Goal: Task Accomplishment & Management: Complete application form

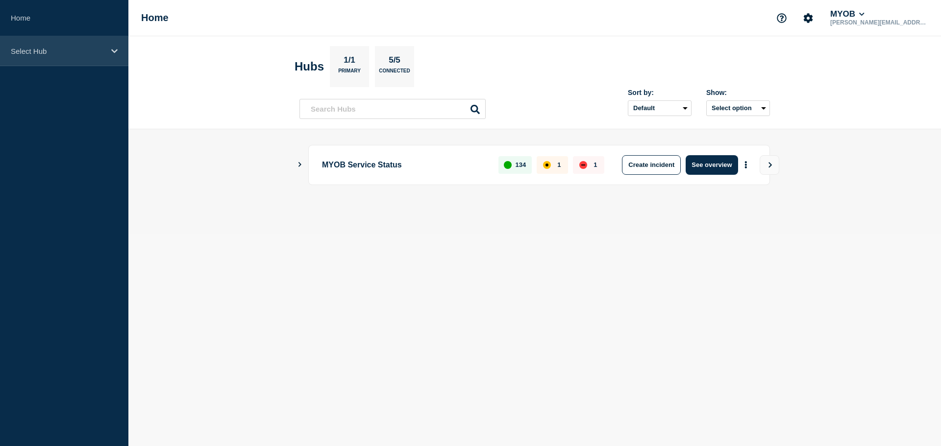
click at [100, 51] on p "Select Hub" at bounding box center [58, 51] width 94 height 8
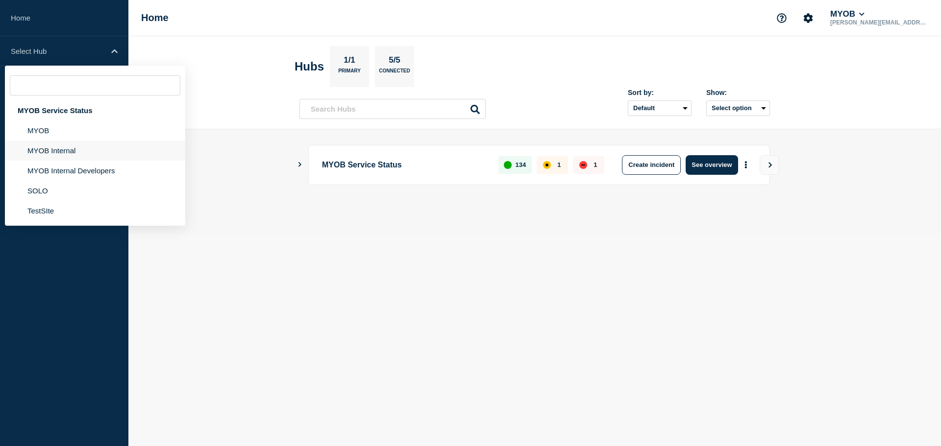
click at [67, 161] on li "MYOB Internal" at bounding box center [95, 171] width 180 height 20
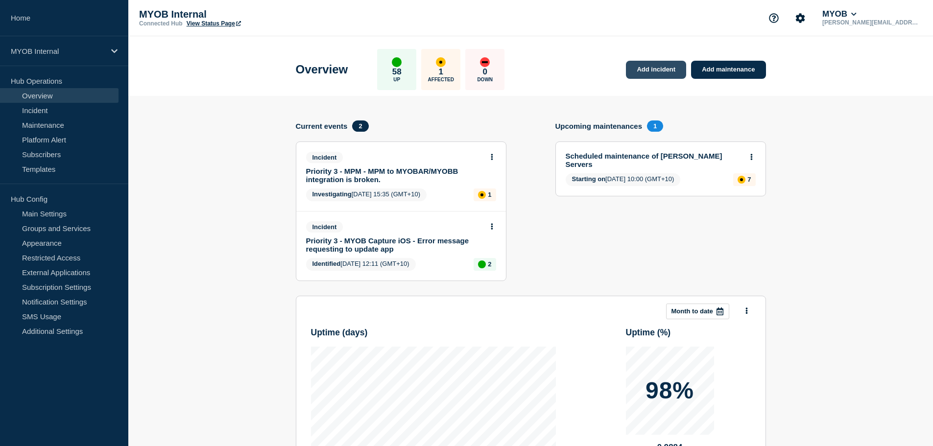
click at [653, 67] on link "Add incident" at bounding box center [656, 70] width 60 height 18
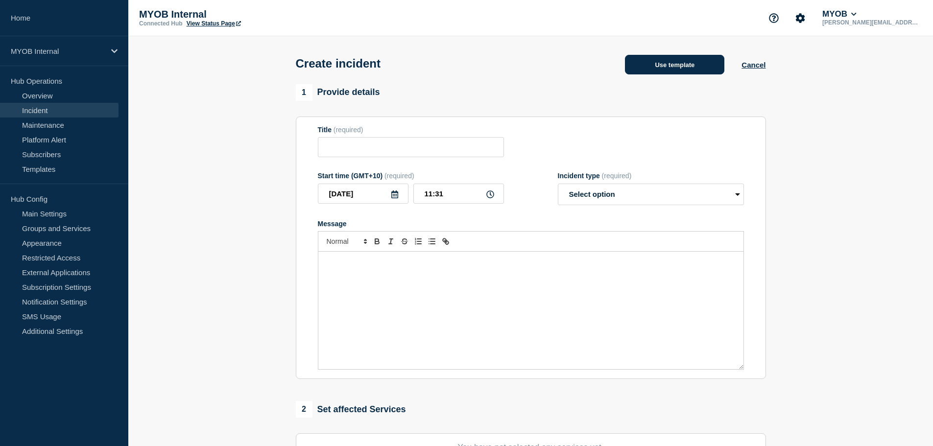
click at [672, 71] on button "Use template" at bounding box center [674, 65] width 99 height 20
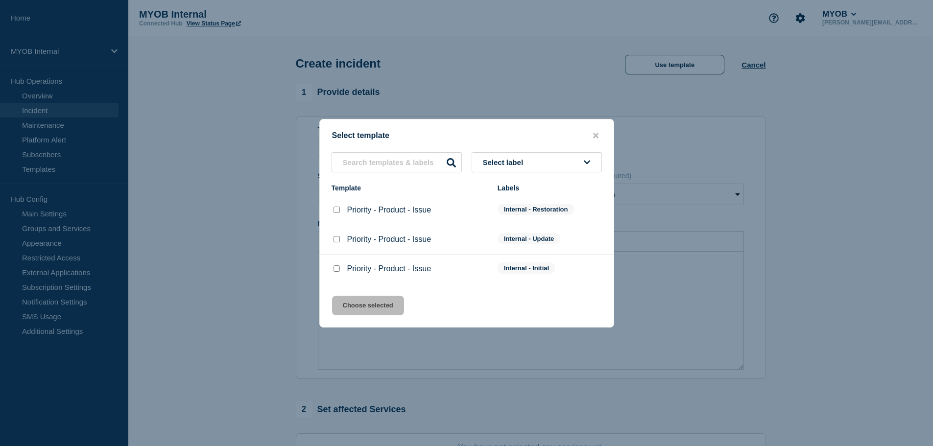
click at [517, 161] on span "Select label" at bounding box center [505, 162] width 45 height 8
click at [516, 252] on button "Internal - Restoration" at bounding box center [537, 256] width 130 height 20
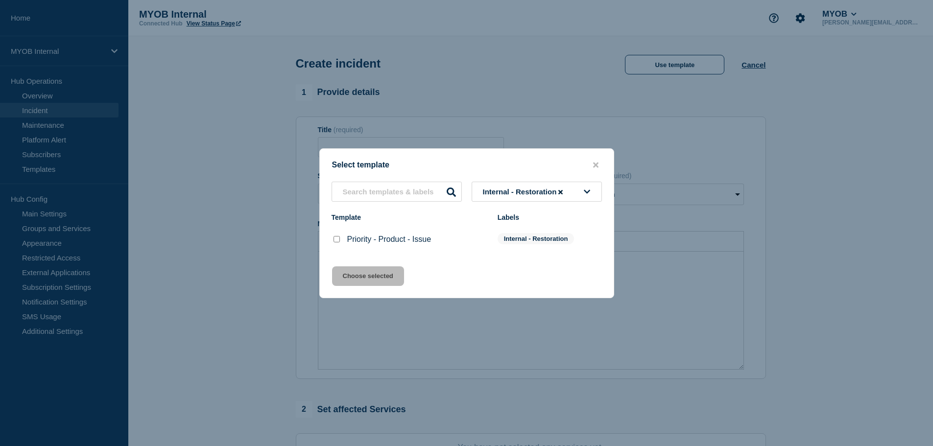
click at [336, 242] on input "Priority - Product - Issue checkbox" at bounding box center [337, 239] width 6 height 6
checkbox input "true"
click at [360, 275] on button "Choose selected" at bounding box center [368, 277] width 72 height 20
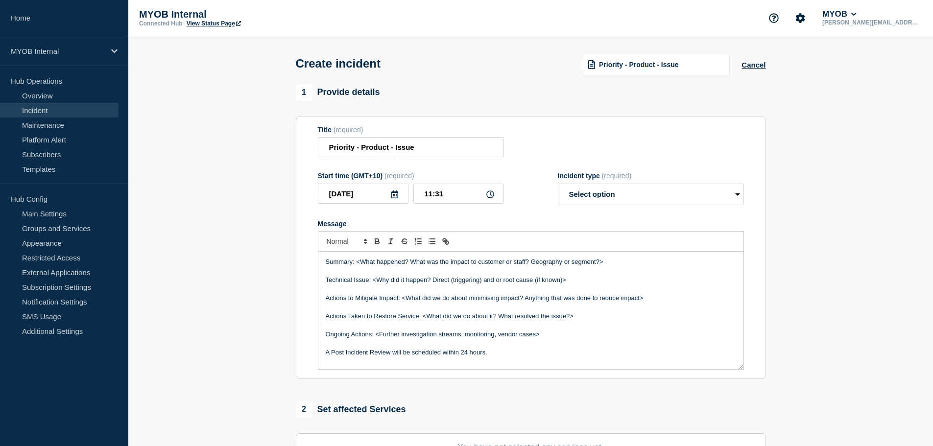
drag, startPoint x: 354, startPoint y: 124, endPoint x: 193, endPoint y: 157, distance: 164.6
click at [193, 157] on section "1 Provide details Title (required) Priority - Product - Issue Start time (GMT+1…" at bounding box center [530, 364] width 805 height 561
click at [323, 148] on input "Priority - Product - Issue" at bounding box center [411, 147] width 186 height 20
drag, startPoint x: 405, startPoint y: 150, endPoint x: 445, endPoint y: 153, distance: 40.3
click at [407, 150] on input "First and final Priority - Product - Issue" at bounding box center [411, 147] width 186 height 20
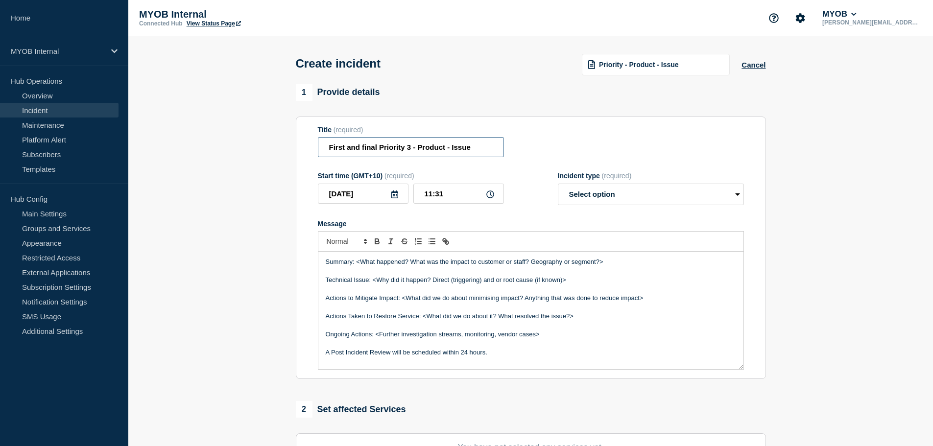
click at [434, 148] on input "First and final Priority 3 - Product - Issue" at bounding box center [411, 147] width 186 height 20
paste input "ayDirect Online"
drag, startPoint x: 477, startPoint y: 148, endPoint x: 539, endPoint y: 145, distance: 61.9
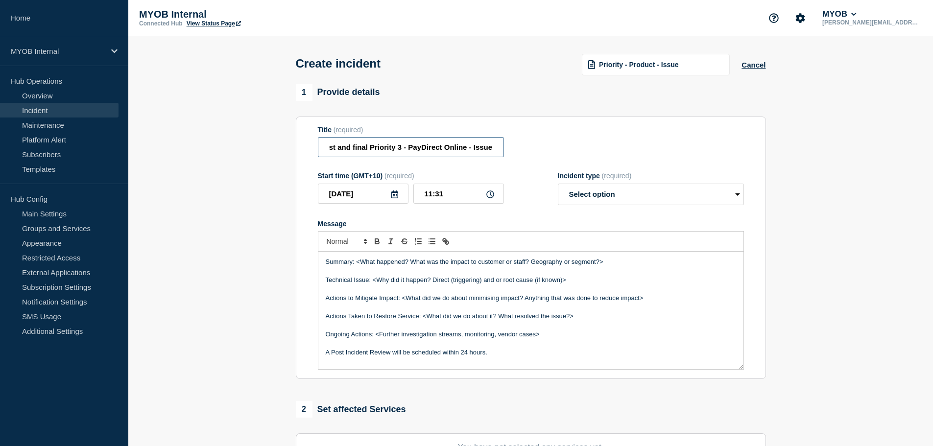
click at [556, 146] on div "Title (required) First and final Priority 3 - PayDirect Online - Issue" at bounding box center [531, 142] width 426 height 32
click at [480, 146] on input "First and final Priority 3 - PayDirect Online - Issue" at bounding box center [411, 147] width 186 height 20
drag, startPoint x: 472, startPoint y: 150, endPoint x: 567, endPoint y: 145, distance: 95.2
click at [565, 147] on div "Title (required) First and final Priority 3 - PayDirect Online - Issue" at bounding box center [531, 142] width 426 height 32
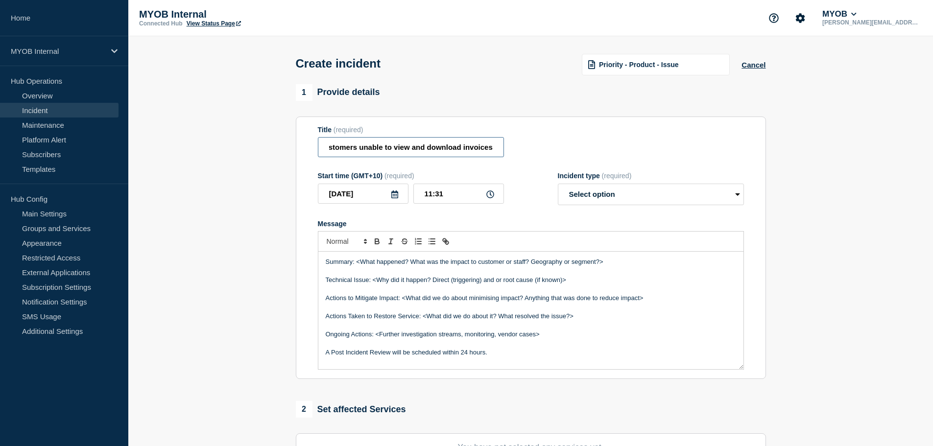
type input "First and final Priority 3 - PayDirect Online - Customers unable to view and do…"
click at [544, 148] on div "Title (required) First and final Priority 3 - PayDirect Online - Customers unab…" at bounding box center [531, 142] width 426 height 32
click at [595, 201] on select "Select option Investigating Identified Monitoring" at bounding box center [651, 195] width 186 height 22
select select "monitoring"
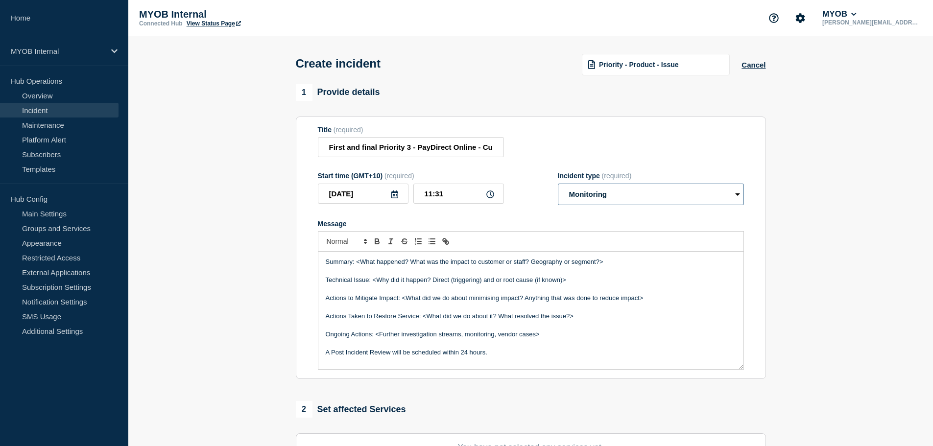
click at [558, 186] on select "Select option Investigating Identified Monitoring" at bounding box center [651, 195] width 186 height 22
click at [531, 145] on div "Title (required) First and final Priority 3 - PayDirect Online - Customers unab…" at bounding box center [531, 142] width 426 height 32
click at [578, 201] on select "Select option Investigating Identified Monitoring" at bounding box center [651, 195] width 186 height 22
click at [525, 205] on div "Start time (GMT+10) (required) 2025-08-19 11:31 Incident type (required) Select…" at bounding box center [531, 188] width 426 height 33
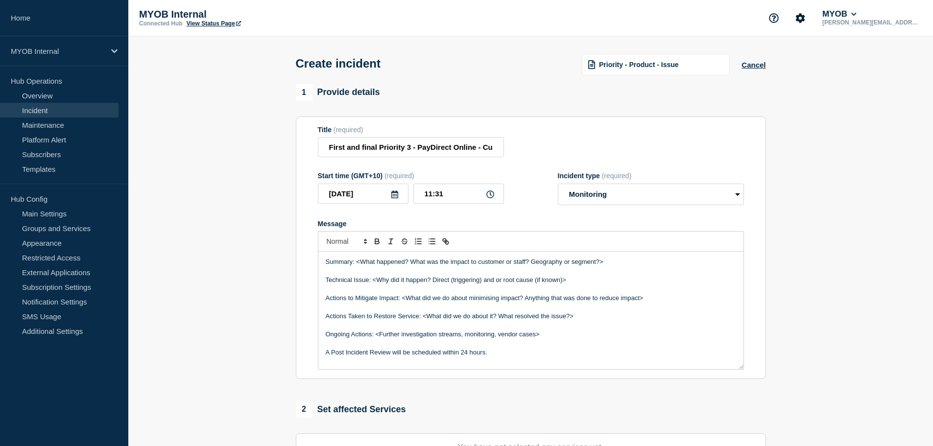
click at [339, 267] on p "Summary: <What happened? What was the impact to customer or staff? Geography or…" at bounding box center [531, 262] width 411 height 9
click at [367, 262] on p "Summary: <What happened? What was the impact to customer or staff? Geography or…" at bounding box center [531, 262] width 411 height 9
drag, startPoint x: 618, startPoint y: 258, endPoint x: 357, endPoint y: 264, distance: 261.2
click at [357, 264] on div "Summary: <What happened? What was the impact to customer or staff? Geography or…" at bounding box center [530, 311] width 425 height 118
click at [451, 299] on p "Actions to Mitigate Impact: <What did we do about minimising impact? Anything t…" at bounding box center [531, 298] width 411 height 9
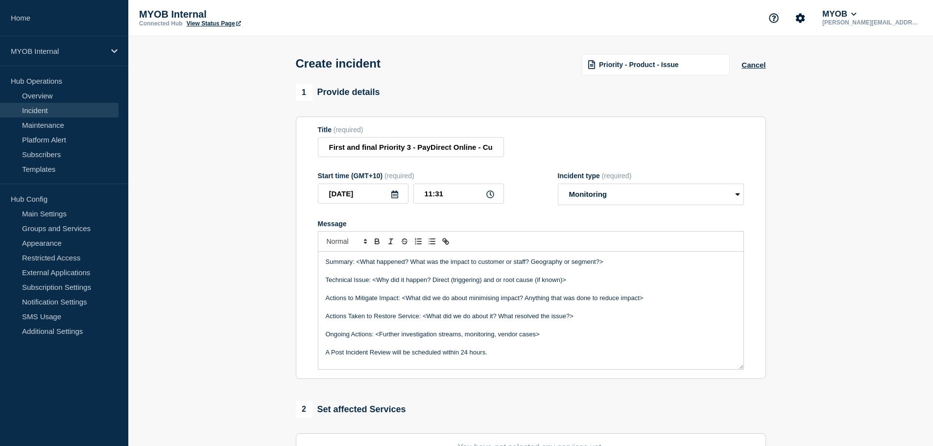
drag, startPoint x: 614, startPoint y: 261, endPoint x: 634, endPoint y: 259, distance: 19.7
click at [616, 261] on p "Summary: <What happened? What was the impact to customer or staff? Geography or…" at bounding box center [531, 262] width 411 height 9
drag, startPoint x: 634, startPoint y: 267, endPoint x: 355, endPoint y: 264, distance: 279.3
click at [355, 264] on p "Summary: <What happened? What was the impact to customer or staff? Geography or…" at bounding box center [531, 262] width 411 height 9
click at [450, 261] on p "Summary: Between XXXX and XXXX," at bounding box center [531, 262] width 411 height 9
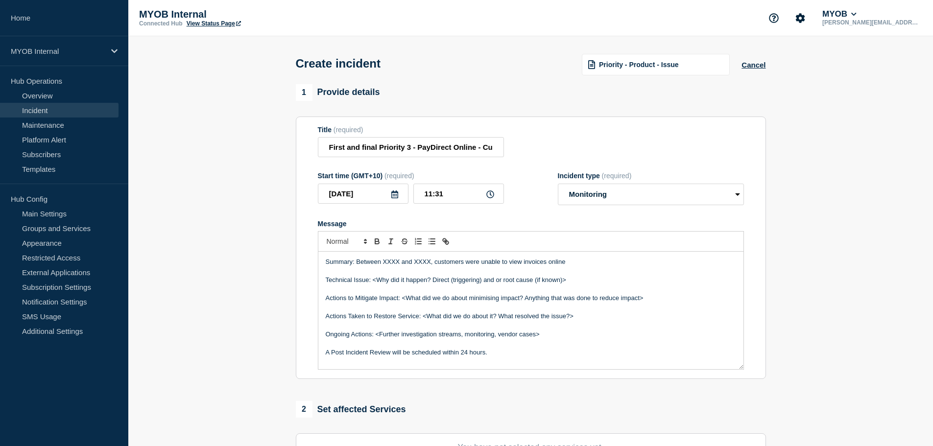
drag, startPoint x: 561, startPoint y: 272, endPoint x: 582, endPoint y: 271, distance: 21.6
click at [561, 272] on p "Message" at bounding box center [531, 271] width 411 height 9
click at [594, 267] on p "Summary: Between XXXX and XXXX, customers were unable to view invoices online" at bounding box center [531, 262] width 411 height 9
click at [678, 267] on p "Summary: Between XXXX and XXXX, customers were unable to view invoices online v…" at bounding box center [531, 262] width 411 height 9
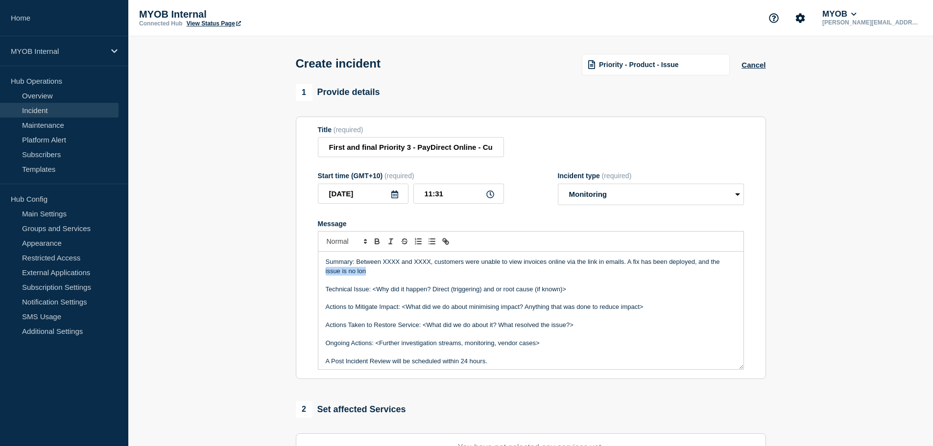
drag, startPoint x: 373, startPoint y: 277, endPoint x: 319, endPoint y: 269, distance: 54.4
click at [322, 271] on div "Summary: Between XXXX and XXXX, customers were unable to view invoices online v…" at bounding box center [530, 311] width 425 height 118
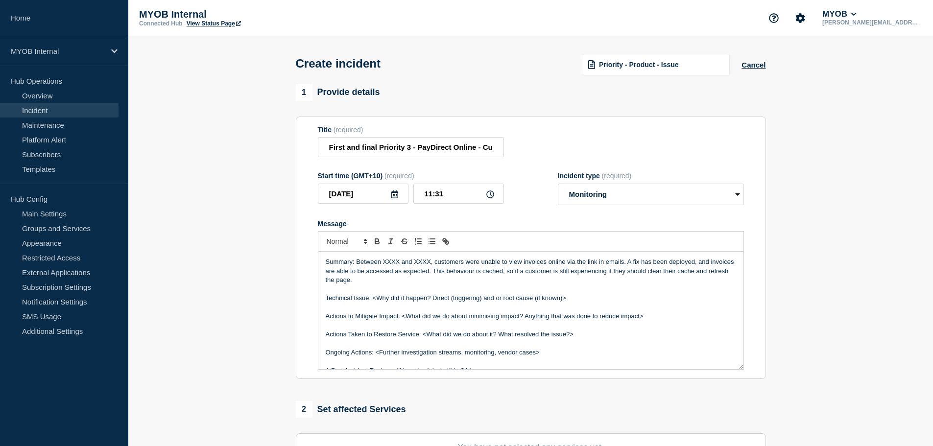
drag, startPoint x: 574, startPoint y: 300, endPoint x: 363, endPoint y: 295, distance: 211.2
click at [372, 300] on p "Technical Issue: <Why did it happen? Direct (triggering) and or root cause (if …" at bounding box center [531, 298] width 411 height 9
drag, startPoint x: 650, startPoint y: 318, endPoint x: 417, endPoint y: 315, distance: 232.3
click at [417, 315] on p "Actions to Mitigate Impact: <What did we do about minimising impact? Anything t…" at bounding box center [531, 316] width 411 height 9
click at [387, 318] on p "Actions to Mitigate Impact: <What did we do about minimising impact? Anything t…" at bounding box center [531, 316] width 411 height 9
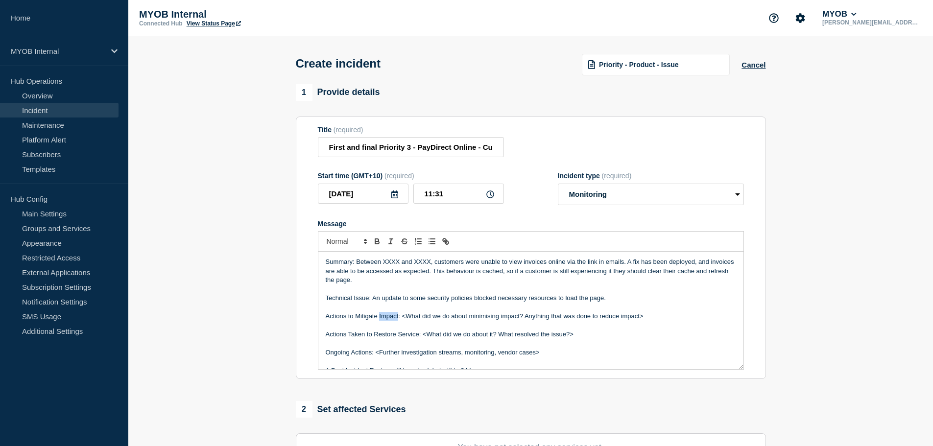
click at [387, 318] on p "Actions to Mitigate Impact: <What did we do about minimising impact? Anything t…" at bounding box center [531, 316] width 411 height 9
drag, startPoint x: 586, startPoint y: 318, endPoint x: 423, endPoint y: 320, distance: 162.7
click at [423, 320] on p "Actions Taken to Restore Service: <What did we do about it? What resolved the i…" at bounding box center [531, 316] width 411 height 9
drag, startPoint x: 553, startPoint y: 336, endPoint x: 374, endPoint y: 334, distance: 178.9
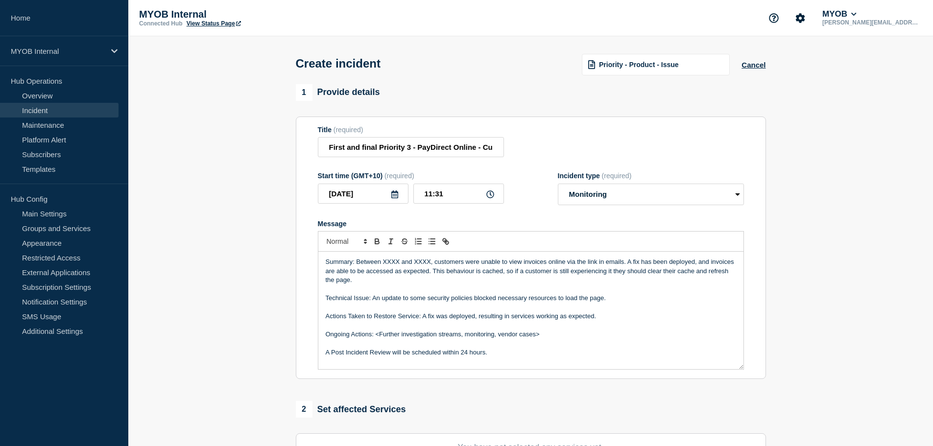
click at [375, 334] on p "Ongoing Actions: <Further investigation streams, monitoring, vendor cases>" at bounding box center [531, 334] width 411 height 9
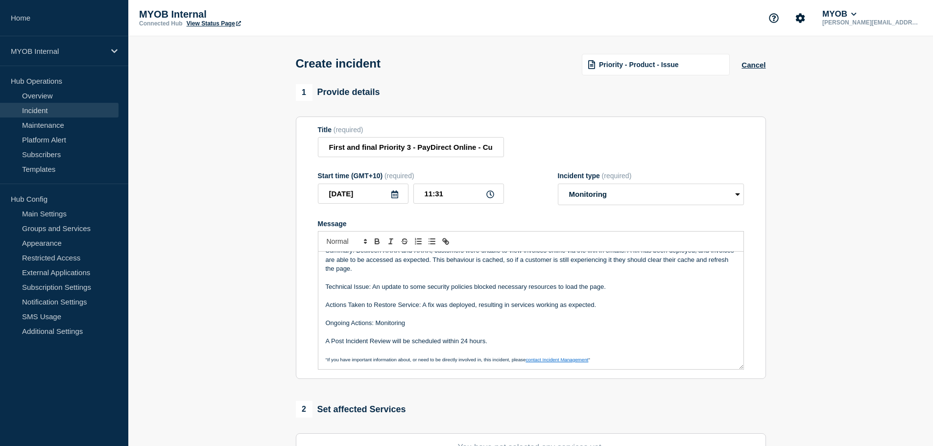
scroll to position [12, 0]
click at [467, 345] on p "A Post Incident Review will be scheduled within 24 hours." at bounding box center [531, 341] width 411 height 9
click at [466, 345] on p "A Post Incident Review will be scheduled within 24 hours." at bounding box center [531, 341] width 411 height 9
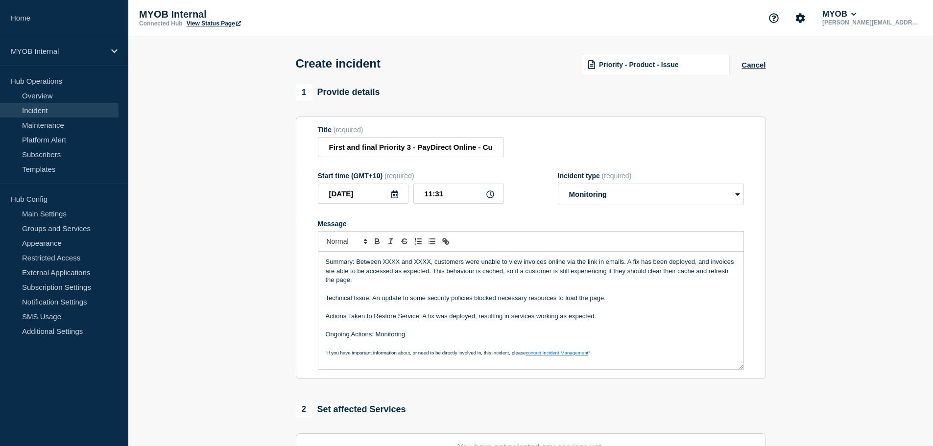
scroll to position [0, 0]
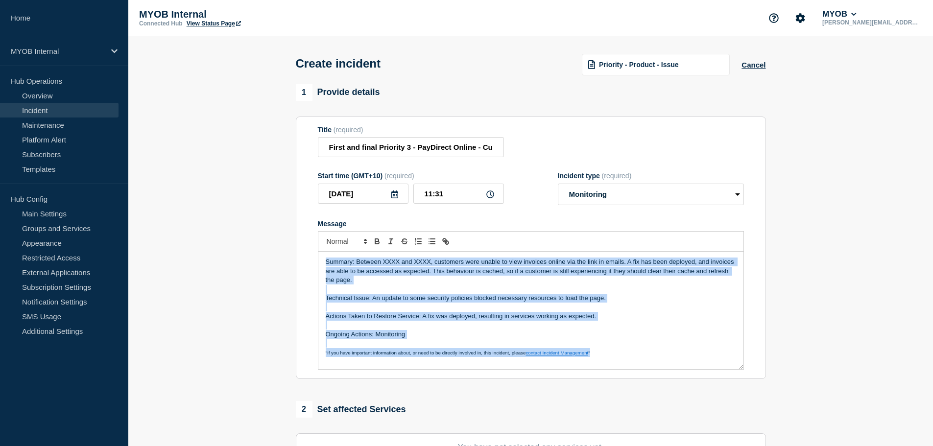
copy div "Summary: Between XXXX and XXXX, customers were unable to view invoices online v…"
click at [458, 335] on p "Ongoing Actions: Monitoring" at bounding box center [531, 334] width 411 height 9
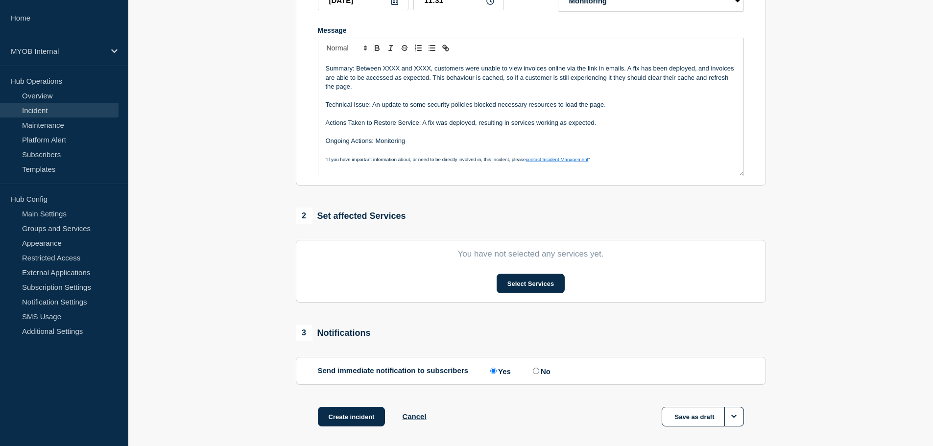
scroll to position [196, 0]
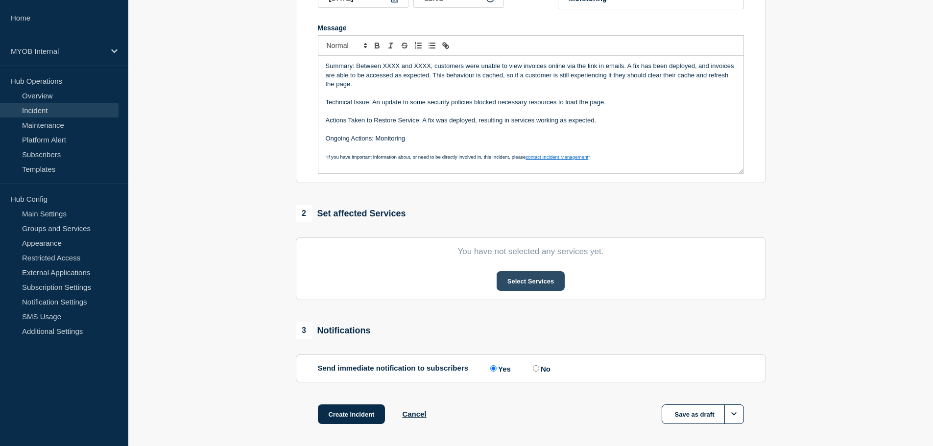
click at [512, 277] on button "Select Services" at bounding box center [531, 281] width 68 height 20
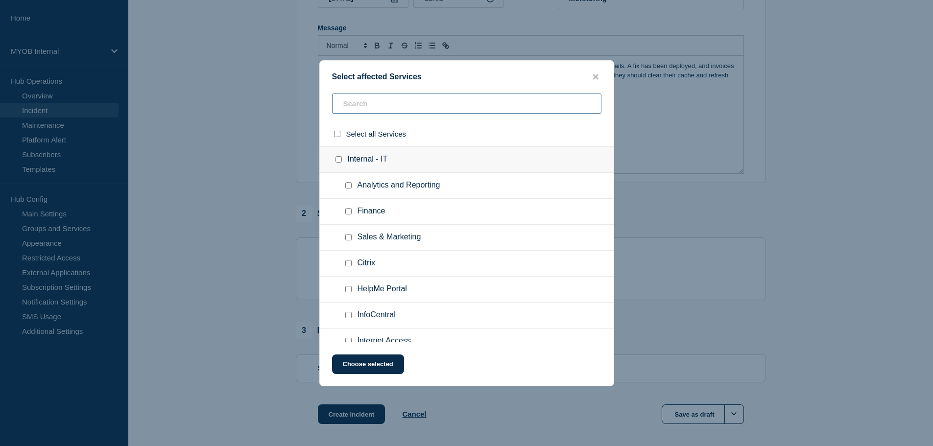
click at [384, 108] on input "text" at bounding box center [466, 104] width 269 height 20
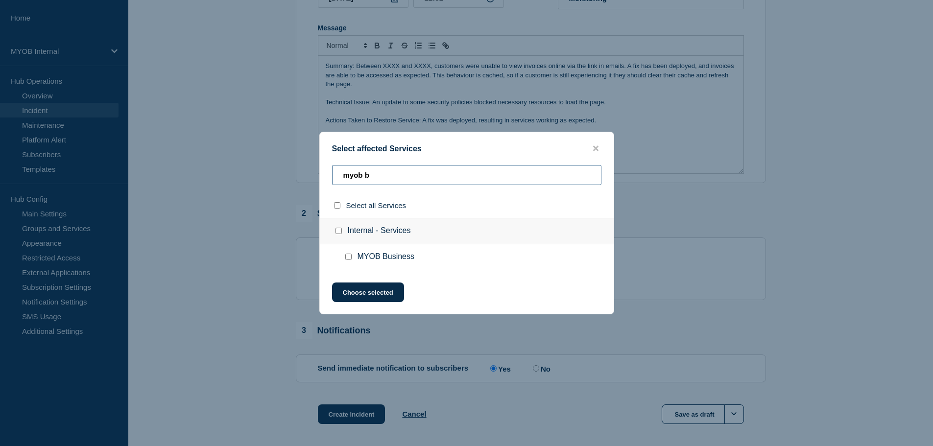
type input "myob b"
click at [349, 258] on input "MYOB Business checkbox" at bounding box center [348, 257] width 6 height 6
checkbox input "true"
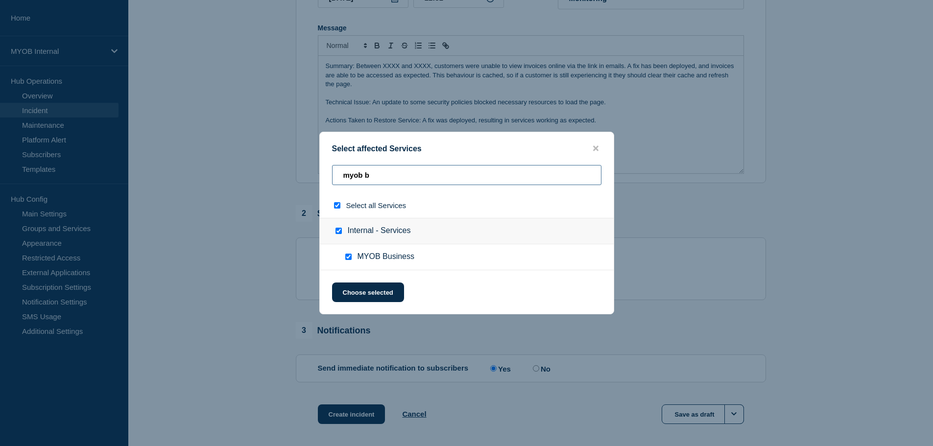
drag, startPoint x: 389, startPoint y: 174, endPoint x: 258, endPoint y: 171, distance: 130.8
click at [259, 172] on div "Select affected Services myob b Select all Services Internal - Services MYOB Bu…" at bounding box center [466, 223] width 933 height 446
type input "a"
checkbox input "false"
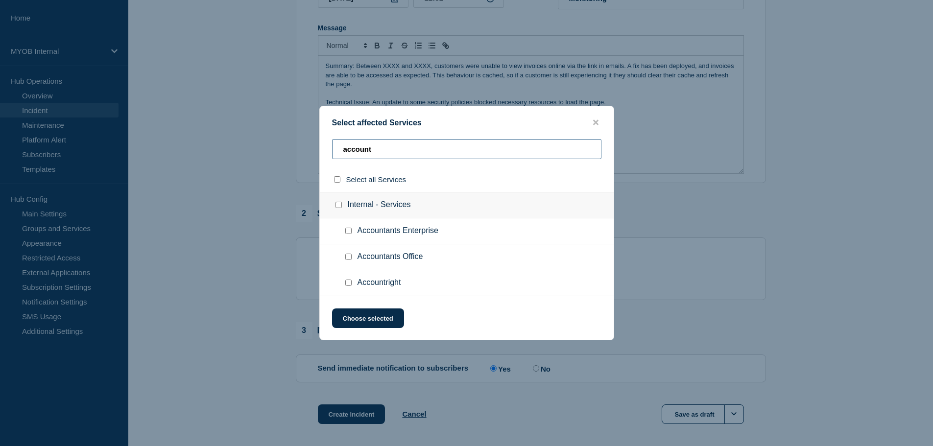
type input "account"
click at [349, 283] on input "Accountright checkbox" at bounding box center [348, 283] width 6 height 6
checkbox input "true"
click at [354, 320] on button "Choose selected" at bounding box center [368, 319] width 72 height 20
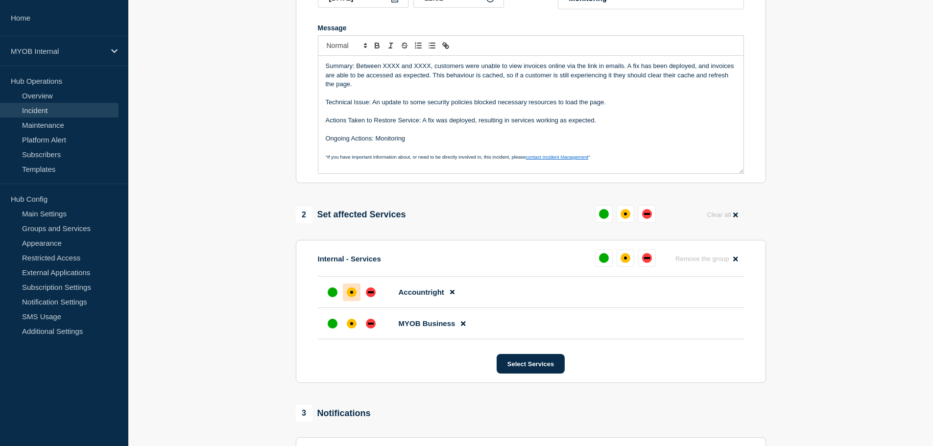
click at [350, 294] on div "affected" at bounding box center [351, 292] width 3 height 3
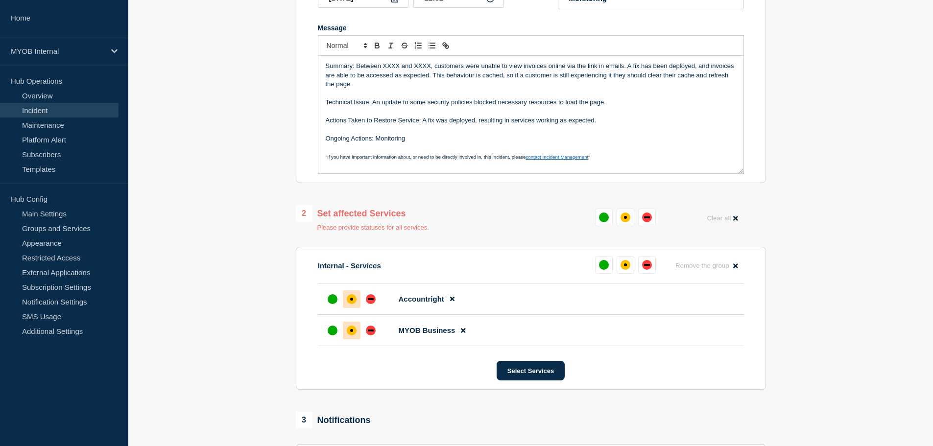
click at [354, 332] on div "affected" at bounding box center [352, 331] width 10 height 10
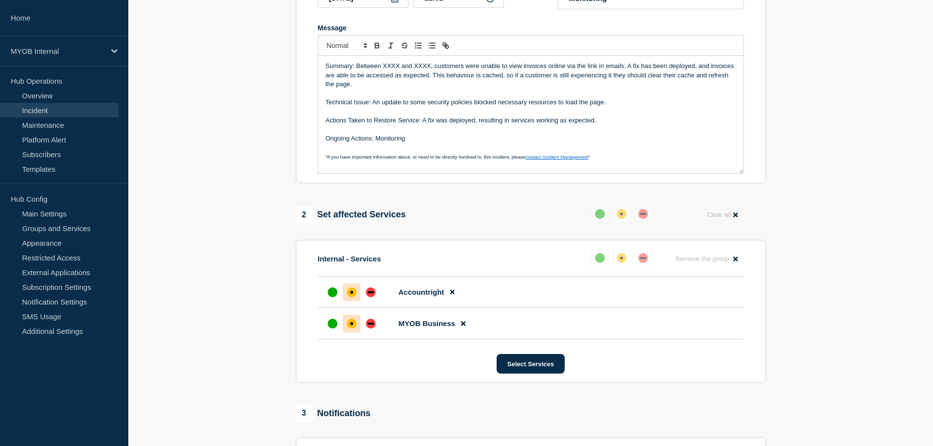
drag, startPoint x: 352, startPoint y: 293, endPoint x: 351, endPoint y: 304, distance: 10.3
click at [352, 294] on div "affected" at bounding box center [351, 292] width 3 height 3
click at [352, 329] on div "affected" at bounding box center [352, 324] width 10 height 10
drag, startPoint x: 339, startPoint y: 292, endPoint x: 334, endPoint y: 317, distance: 26.3
click at [339, 292] on div at bounding box center [333, 293] width 18 height 18
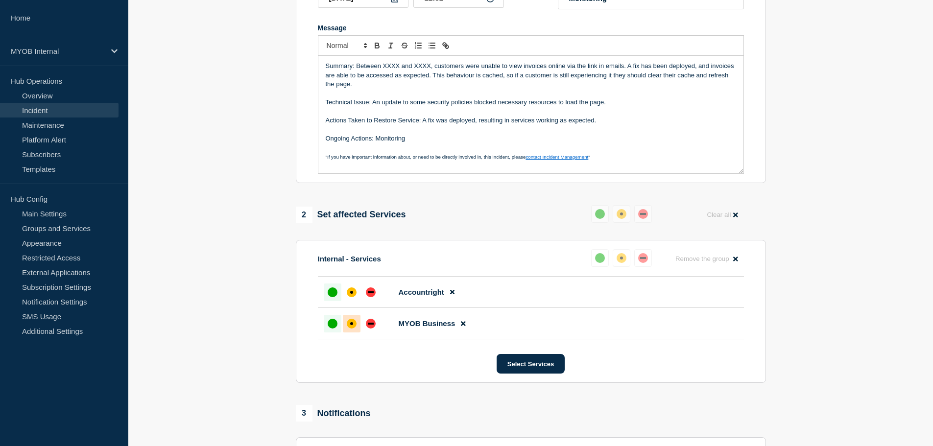
click at [332, 323] on div "up" at bounding box center [333, 324] width 10 height 10
drag, startPoint x: 344, startPoint y: 326, endPoint x: 348, endPoint y: 297, distance: 28.6
click at [346, 323] on div at bounding box center [352, 324] width 18 height 18
click at [347, 297] on div "affected" at bounding box center [352, 293] width 10 height 10
click at [526, 366] on button "Select Services" at bounding box center [531, 364] width 68 height 20
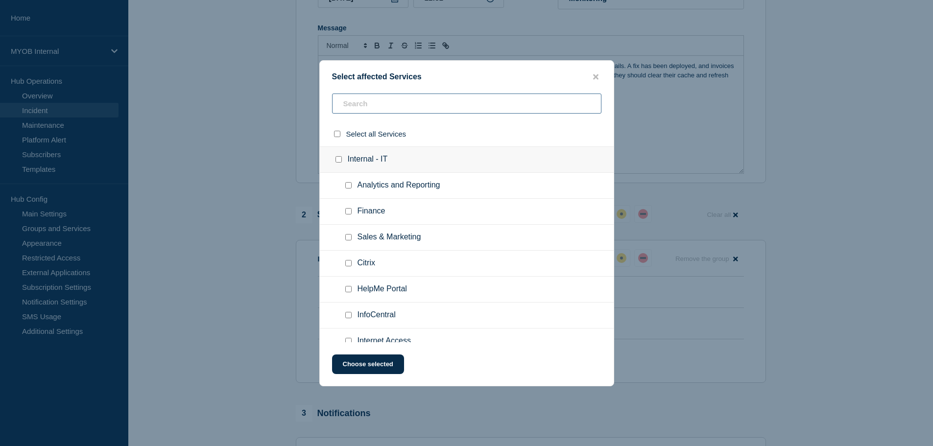
click at [407, 107] on input "text" at bounding box center [466, 104] width 269 height 20
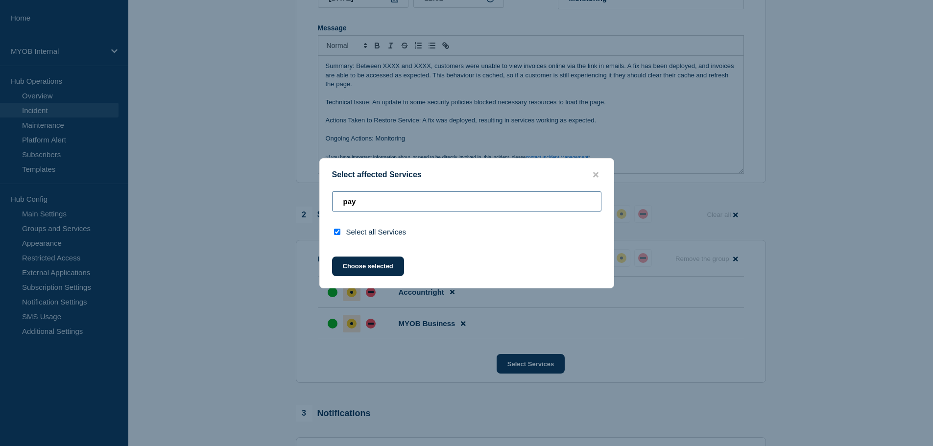
type input "payd"
checkbox input "true"
type input "pay"
checkbox input "false"
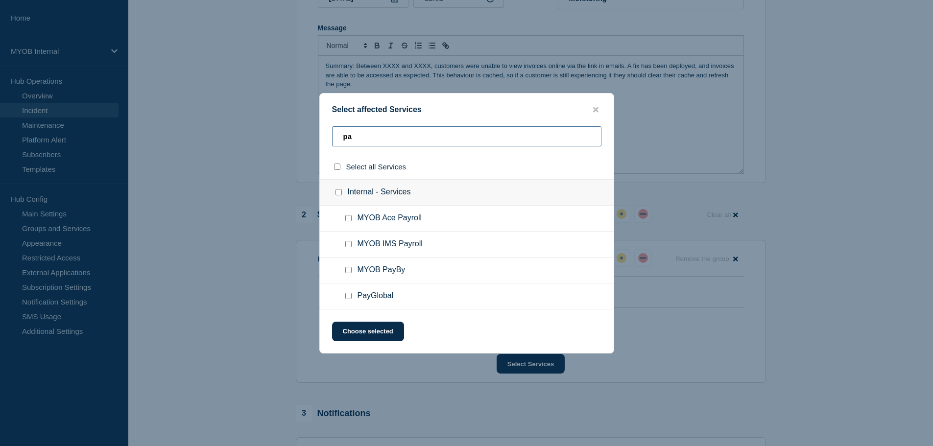
type input "p"
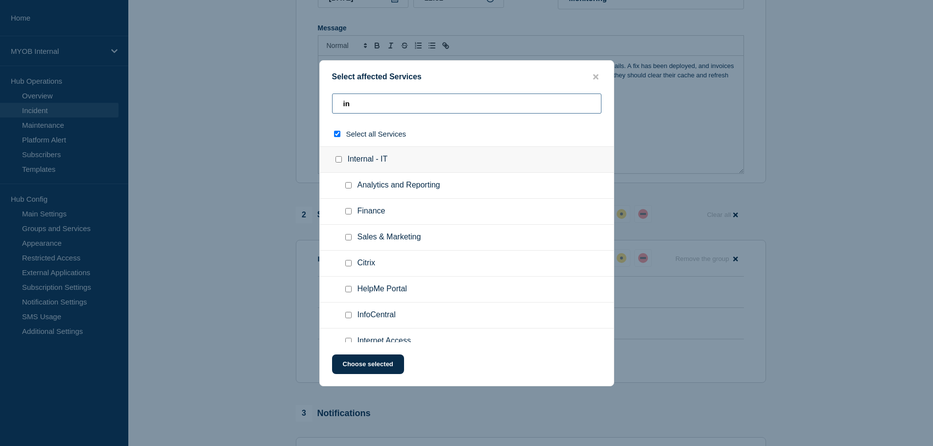
type input "inv"
checkbox input "true"
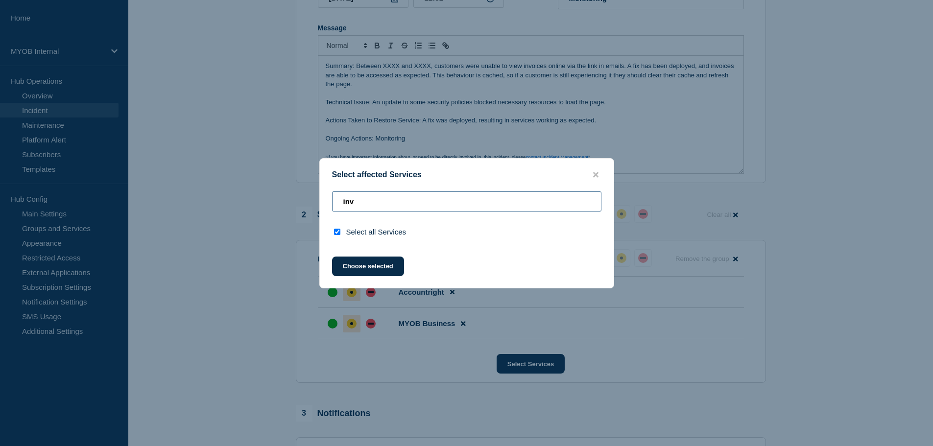
type input "in"
checkbox input "false"
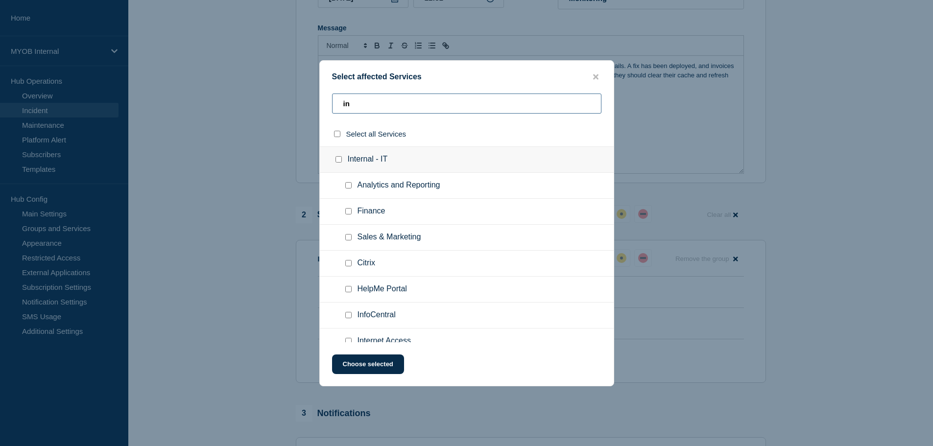
type input "i"
click at [596, 75] on icon "close button" at bounding box center [595, 76] width 5 height 5
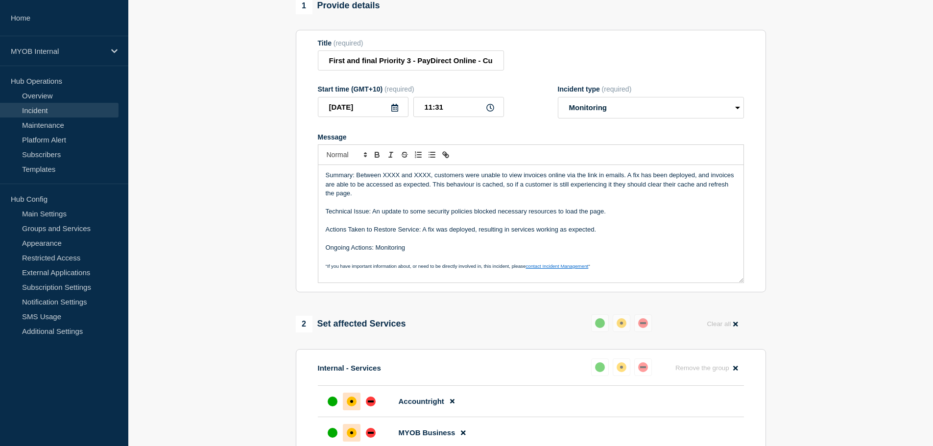
scroll to position [49, 0]
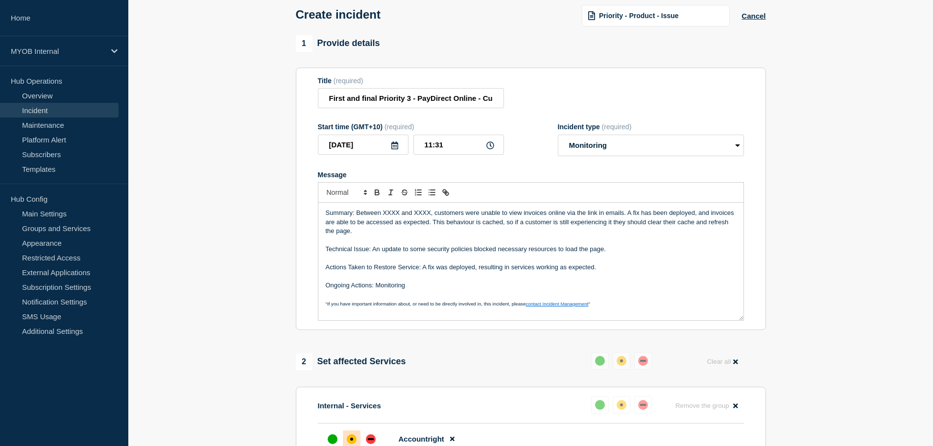
click at [416, 229] on p "Summary: Between XXXX and XXXX, customers were unable to view invoices online v…" at bounding box center [531, 222] width 411 height 27
click at [434, 215] on p "Summary: Between XXXX and XXXX, customers were unable to view invoices online v…" at bounding box center [531, 222] width 411 height 27
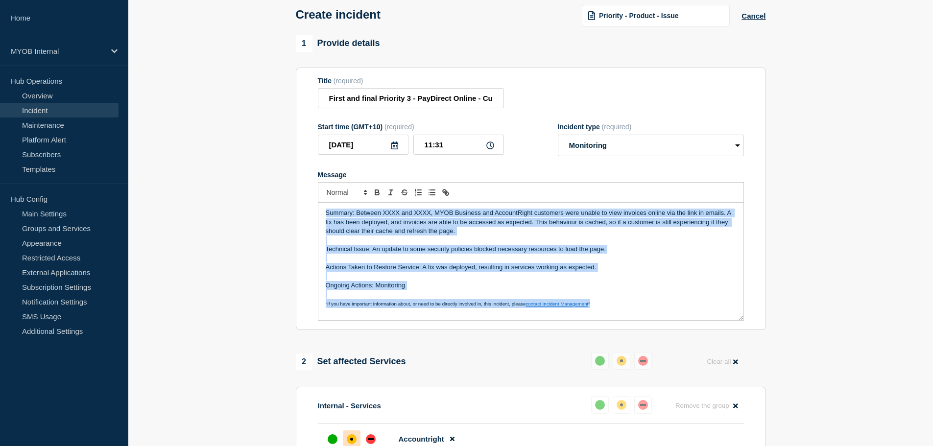
copy div "Summary: Between XXXX and XXXX, MYOB Business and AccountRight customers were u…"
click at [516, 251] on p "Technical Issue: An update to some security policies blocked necessary resource…" at bounding box center [531, 249] width 411 height 9
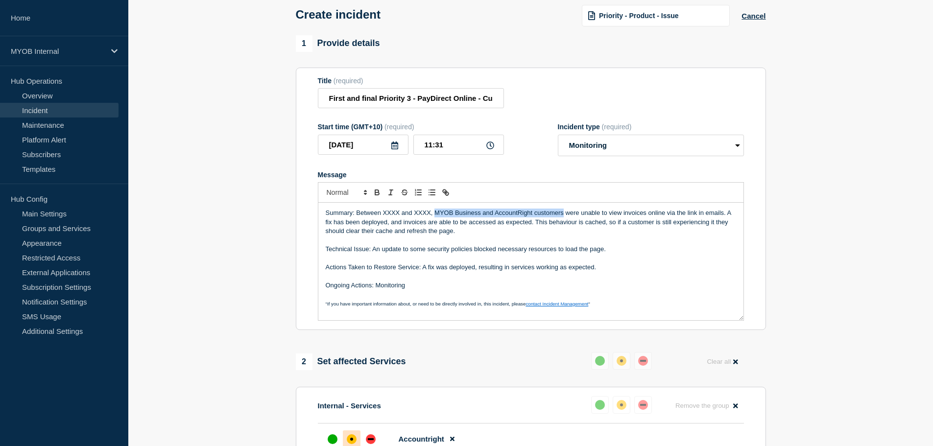
drag, startPoint x: 435, startPoint y: 215, endPoint x: 244, endPoint y: 212, distance: 190.6
click at [562, 206] on div "Summary: Between XXXX and XXXX, MYOB Business and AccountRight customers were u…" at bounding box center [530, 262] width 425 height 118
copy p "MYOB Business and AccountRight customers"
click at [430, 103] on input "First and final Priority 3 - PayDirect Online - Customers unable to view and do…" at bounding box center [411, 98] width 186 height 20
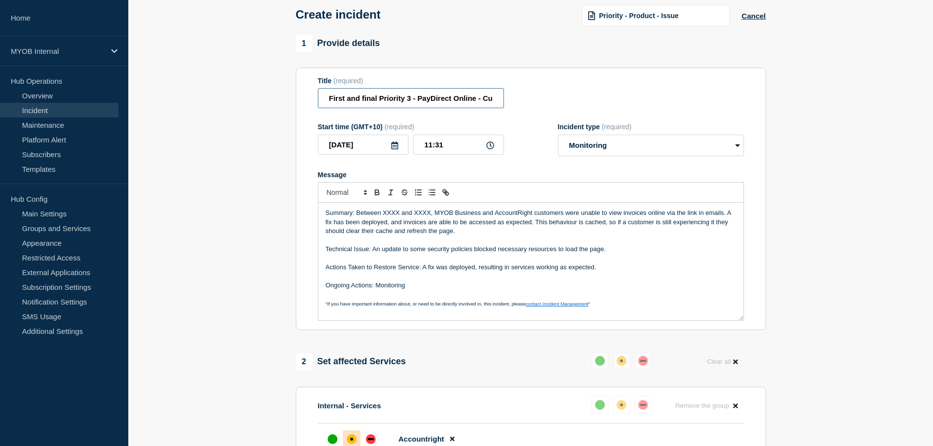
click at [430, 103] on input "First and final Priority 3 - PayDirect Online - Customers unable to view and do…" at bounding box center [411, 98] width 186 height 20
drag, startPoint x: 398, startPoint y: 214, endPoint x: 385, endPoint y: 212, distance: 13.5
click at [385, 212] on p "Summary: Between XXXX and XXXX, MYOB Business and AccountRight customers were u…" at bounding box center [531, 222] width 411 height 27
click at [460, 218] on p "Summary: Between 17:00 yesterday and and XXXX, MYOB Business and AccountRight c…" at bounding box center [531, 222] width 411 height 27
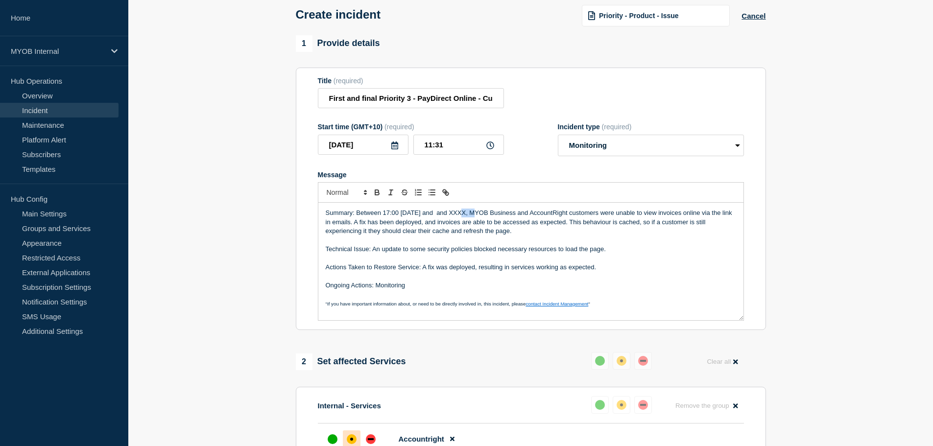
click at [474, 215] on p "Summary: Between 17:00 yesterday and and XXXX, MYOB Business and AccountRight c…" at bounding box center [531, 222] width 411 height 27
drag, startPoint x: 475, startPoint y: 215, endPoint x: 441, endPoint y: 214, distance: 33.3
click at [441, 214] on p "Summary: Between 17:00 yesterday and and XXXX, MYOB Business and AccountRight c…" at bounding box center [531, 222] width 411 height 27
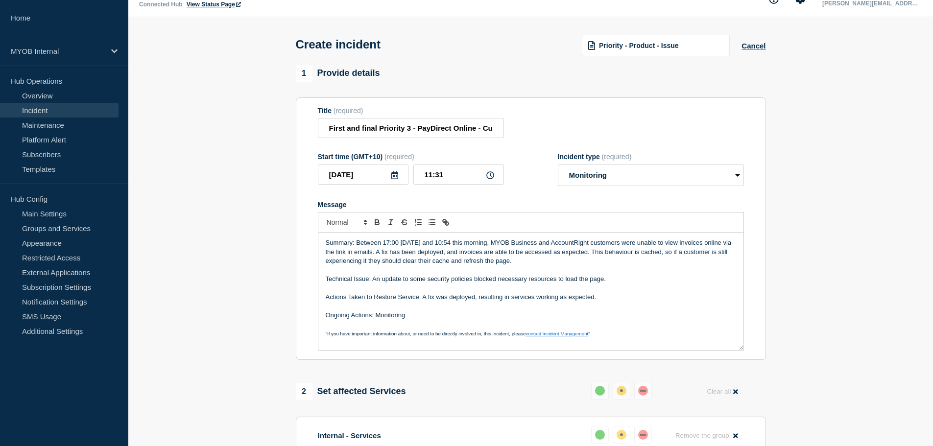
scroll to position [0, 0]
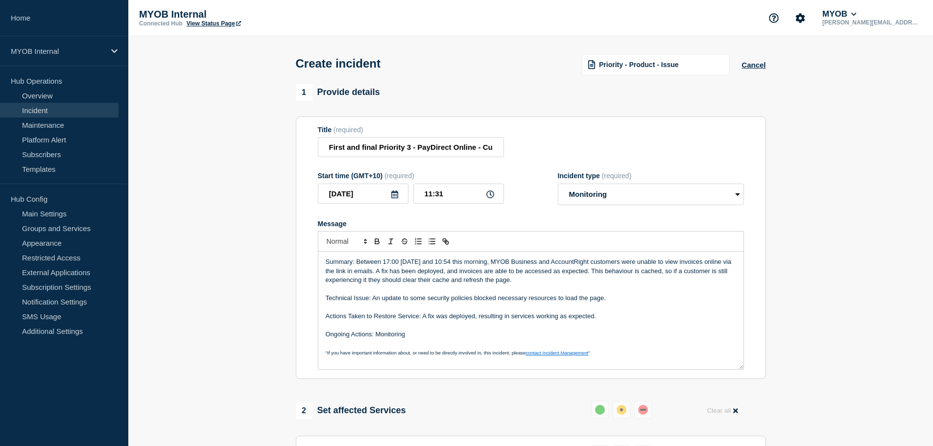
click at [522, 146] on div "Title (required) First and final Priority 3 - PayDirect Online - Customers unab…" at bounding box center [531, 142] width 426 height 32
drag, startPoint x: 445, startPoint y: 148, endPoint x: 583, endPoint y: 154, distance: 137.8
click at [583, 154] on div "Title (required) First and final Priority 3 - PayDirect Online - Customers unab…" at bounding box center [531, 142] width 426 height 32
click at [442, 154] on input "First and final Priority 3 - PayDirect Online - Customers unable to view and do…" at bounding box center [411, 147] width 186 height 20
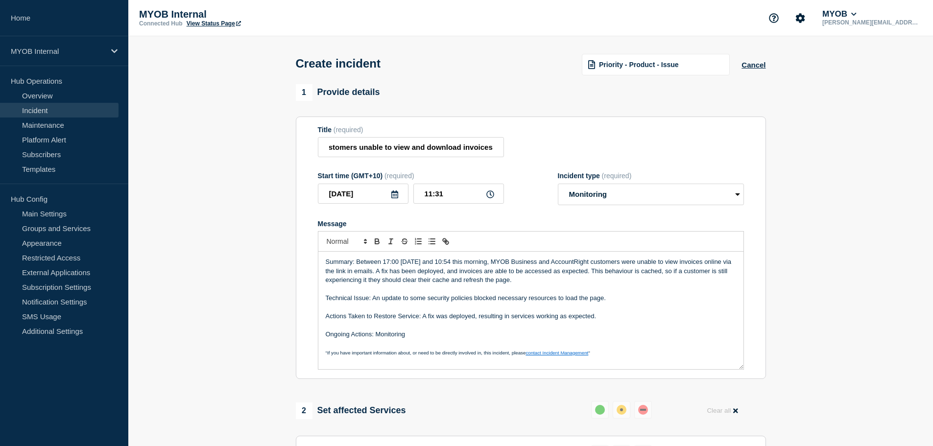
scroll to position [0, 0]
click at [571, 136] on div "Title (required) First and final Priority 3 - PayDirect Online - Customers unab…" at bounding box center [531, 142] width 426 height 32
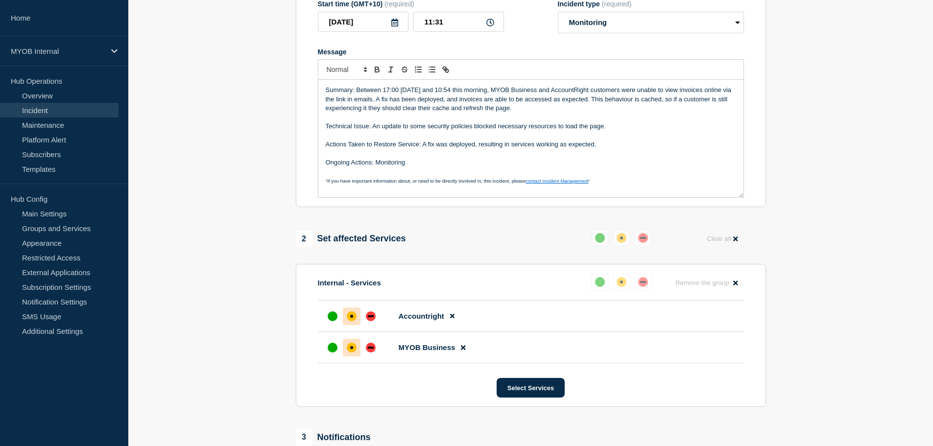
scroll to position [245, 0]
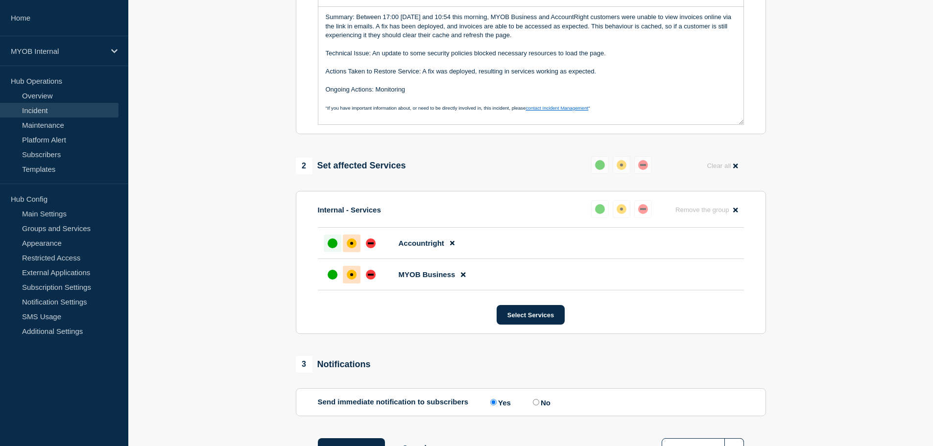
click at [331, 245] on div "up" at bounding box center [333, 244] width 10 height 10
click at [333, 280] on div "up" at bounding box center [333, 275] width 10 height 10
click at [173, 326] on section "1 Provide details Title (required) First and final Priority 3 - PayDirect Onlin…" at bounding box center [530, 161] width 805 height 644
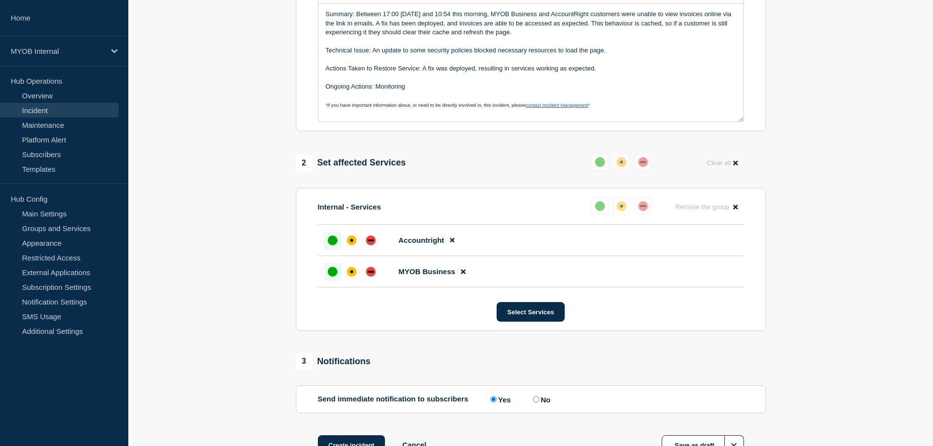
scroll to position [0, 0]
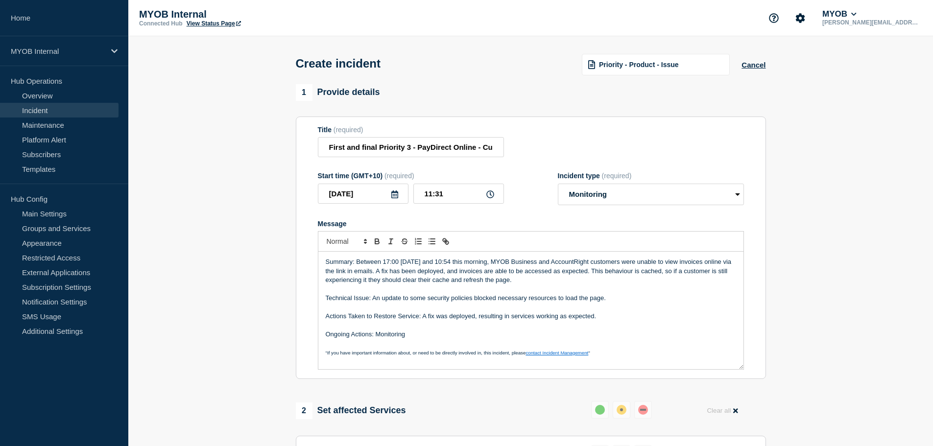
click at [416, 289] on p "Message" at bounding box center [531, 289] width 411 height 9
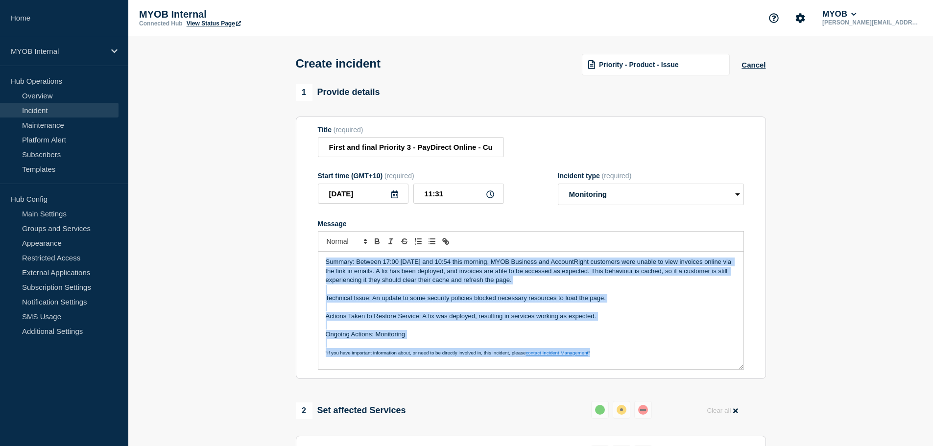
copy div "Summary: Between 17:00 [DATE] and 10:54 this morning, MYOB Business and Account…"
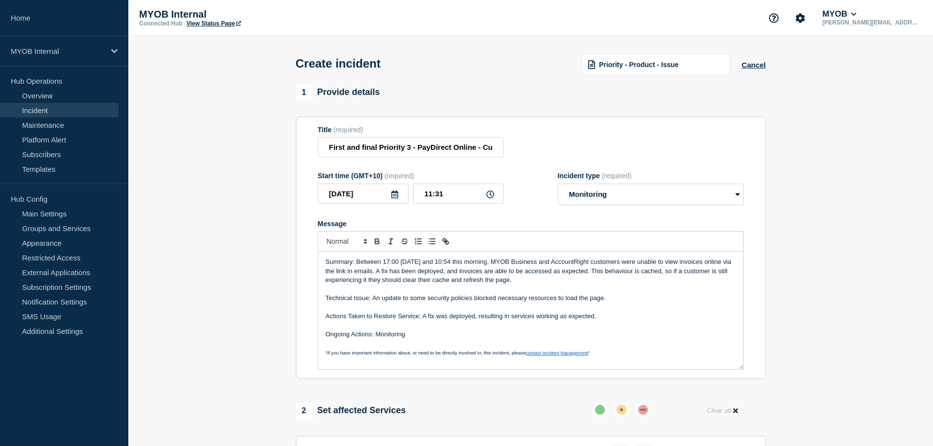
click at [208, 296] on section "1 Provide details Title (required) First and final Priority 3 - PayDirect Onlin…" at bounding box center [530, 406] width 805 height 644
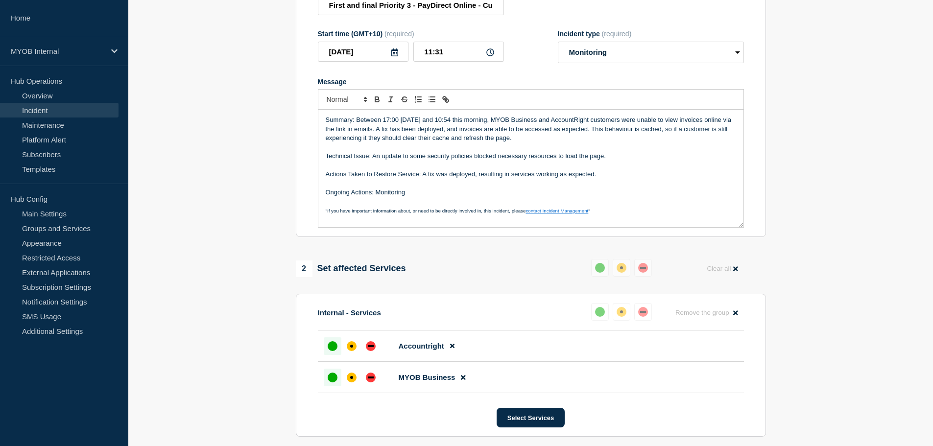
scroll to position [323, 0]
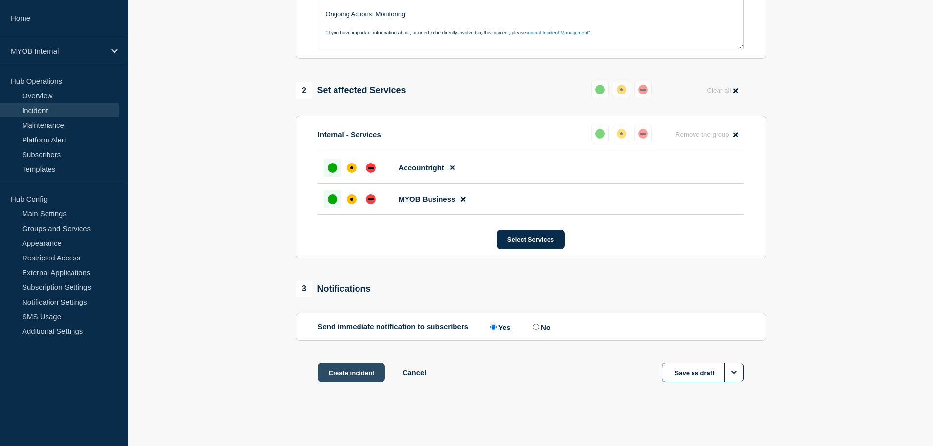
click at [359, 372] on button "Create incident" at bounding box center [352, 373] width 68 height 20
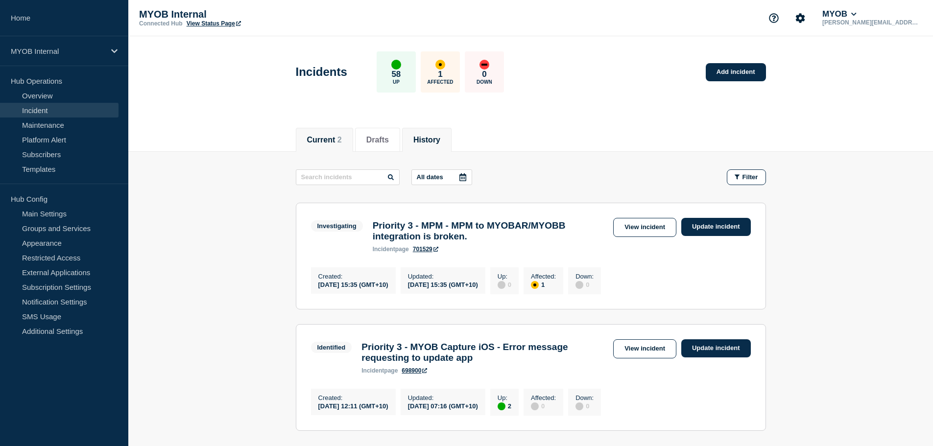
click at [437, 136] on button "History" at bounding box center [427, 140] width 27 height 9
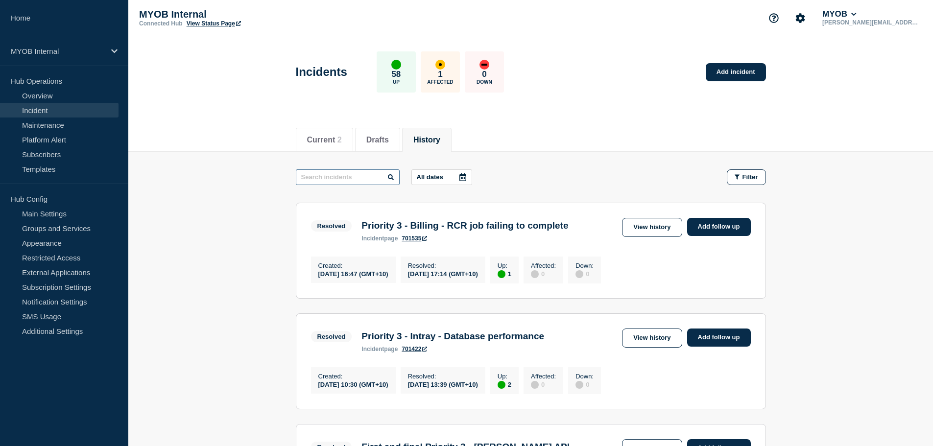
click at [368, 174] on input "text" at bounding box center [348, 178] width 104 height 16
type input "invoices"
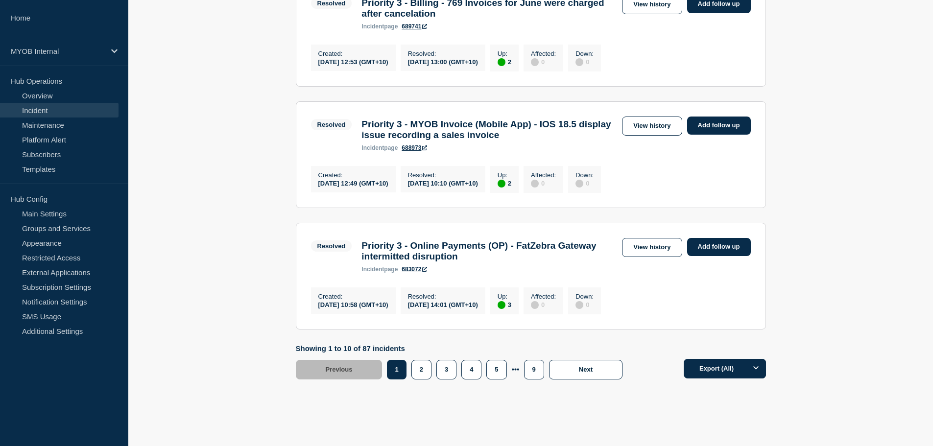
scroll to position [1127, 0]
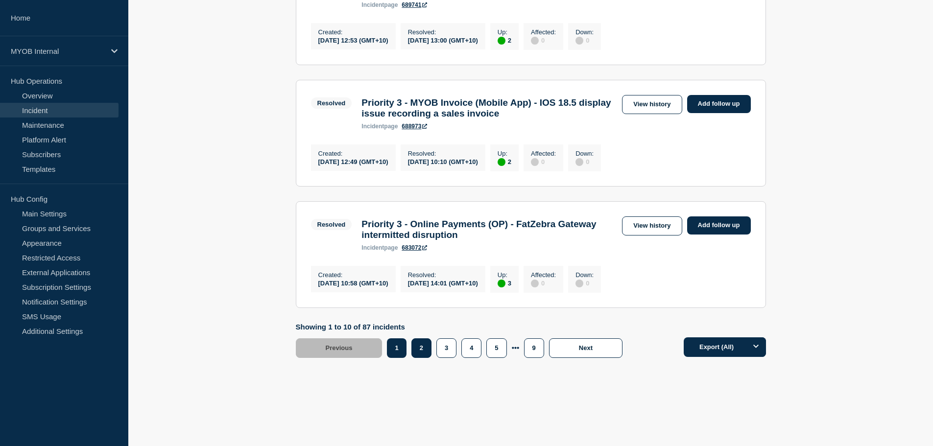
click at [424, 346] on button "2" at bounding box center [422, 349] width 20 height 20
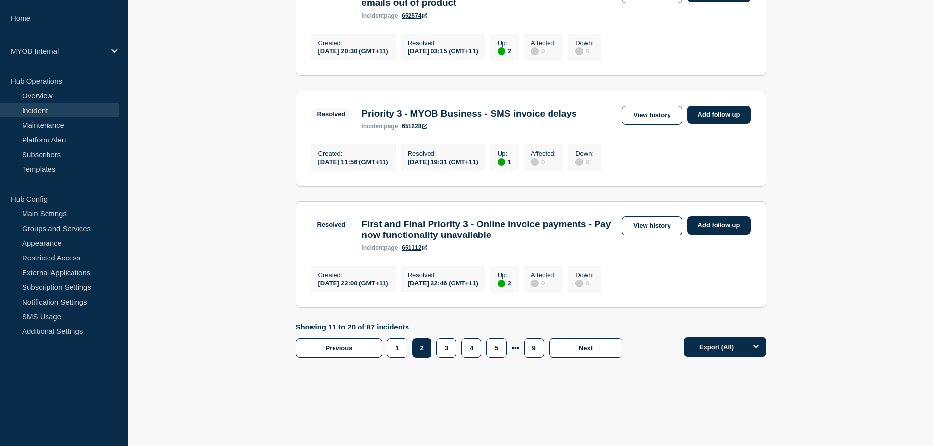
scroll to position [1154, 0]
click at [449, 351] on button "3" at bounding box center [447, 349] width 20 height 20
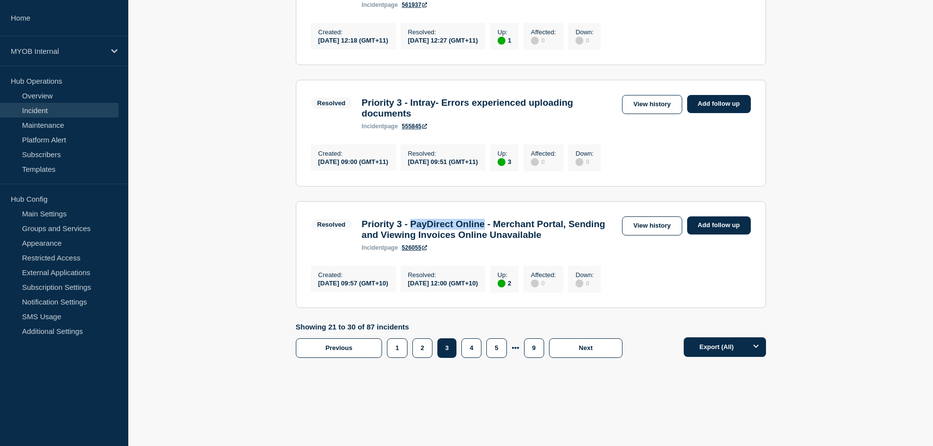
drag, startPoint x: 417, startPoint y: 231, endPoint x: 503, endPoint y: 231, distance: 86.2
click at [503, 231] on h3 "Priority 3 - PayDirect Online - Merchant Portal, Sending and Viewing Invoices O…" at bounding box center [490, 230] width 256 height 22
copy h3 "PayDirect Online"
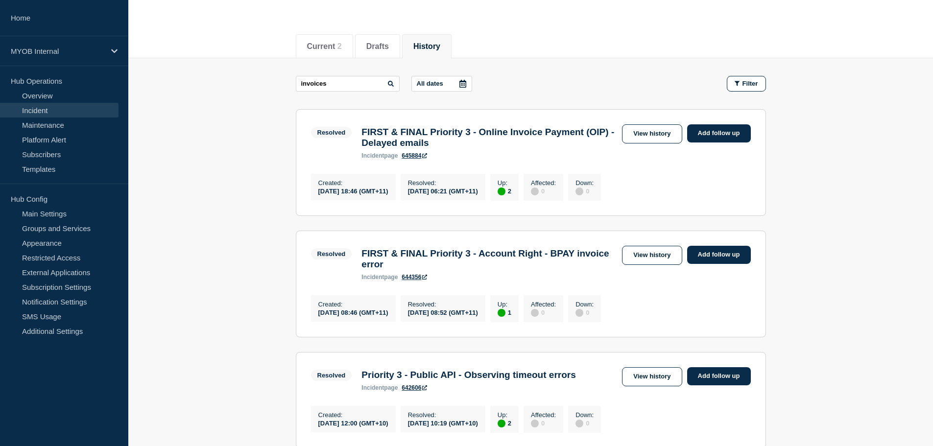
scroll to position [98, 0]
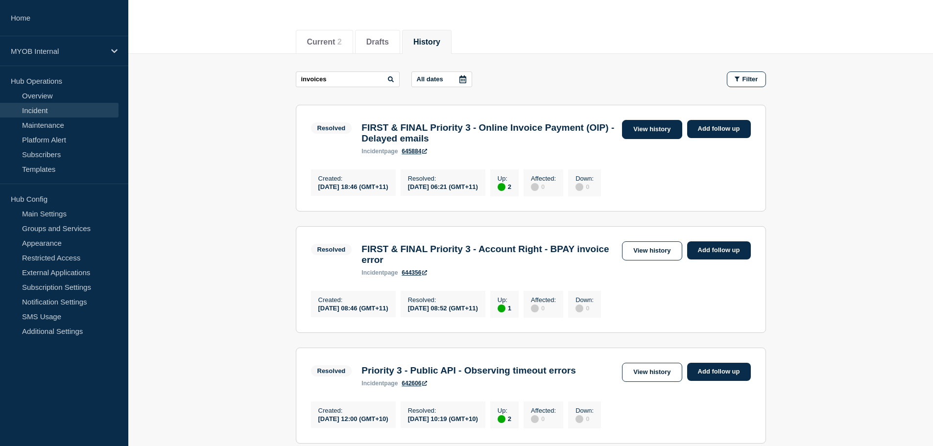
click at [659, 124] on link "View history" at bounding box center [652, 129] width 60 height 19
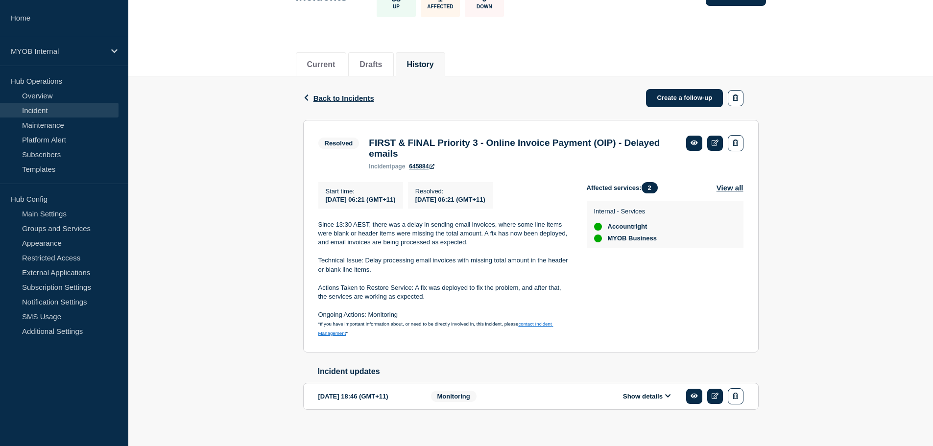
scroll to position [94, 0]
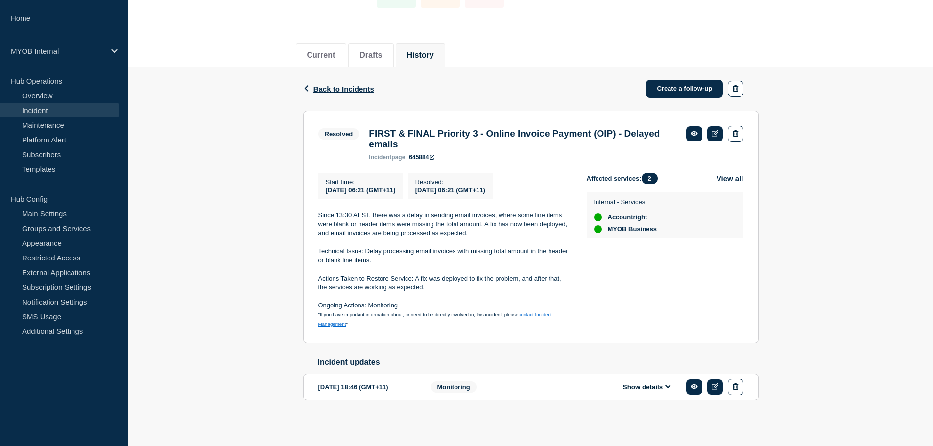
click at [649, 386] on button "Show details" at bounding box center [647, 387] width 54 height 8
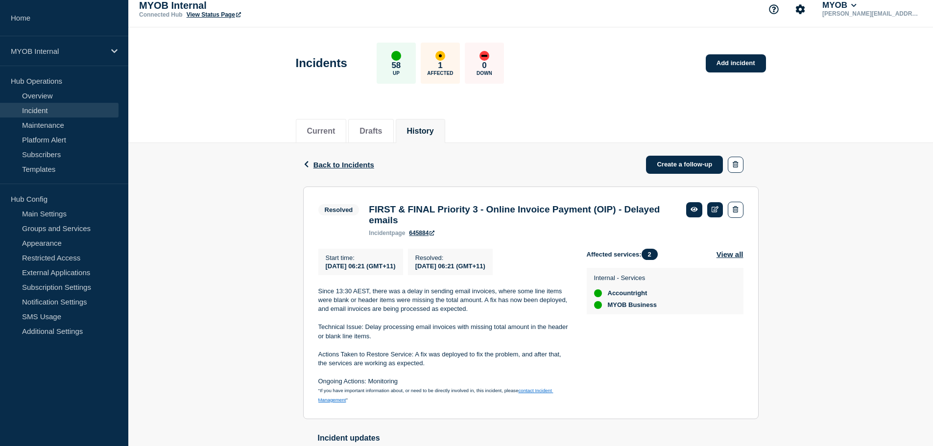
scroll to position [0, 0]
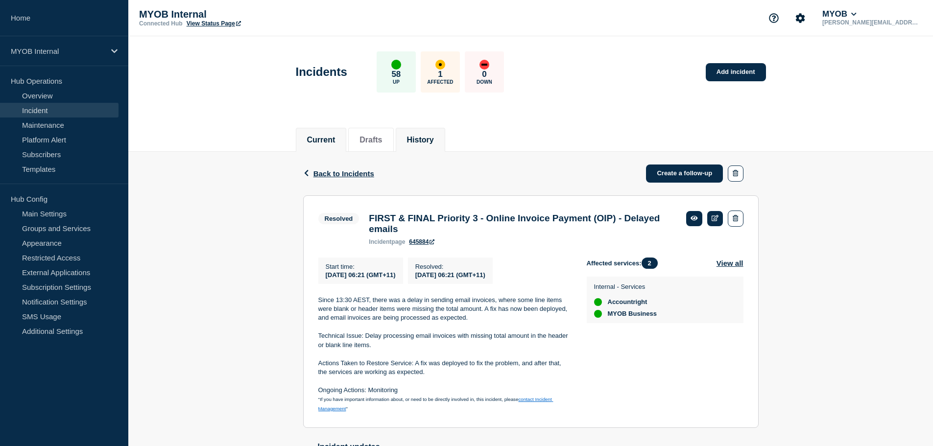
click at [343, 129] on li "Current" at bounding box center [321, 140] width 51 height 24
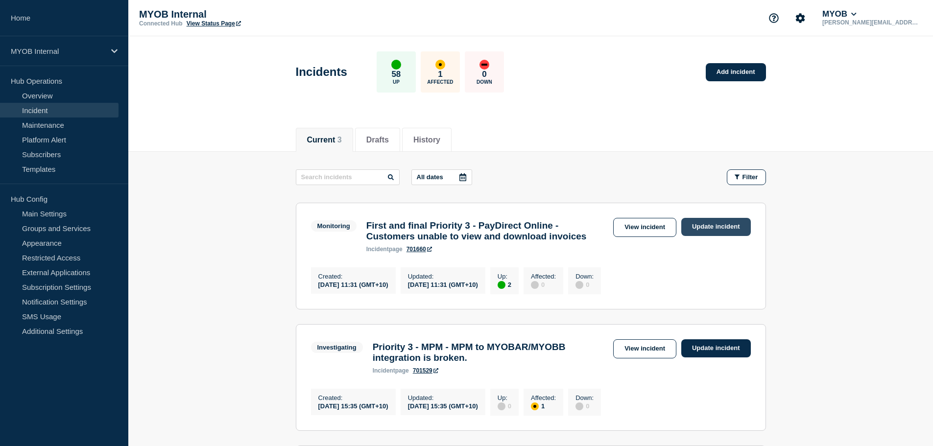
click at [703, 226] on link "Update incident" at bounding box center [717, 227] width 70 height 18
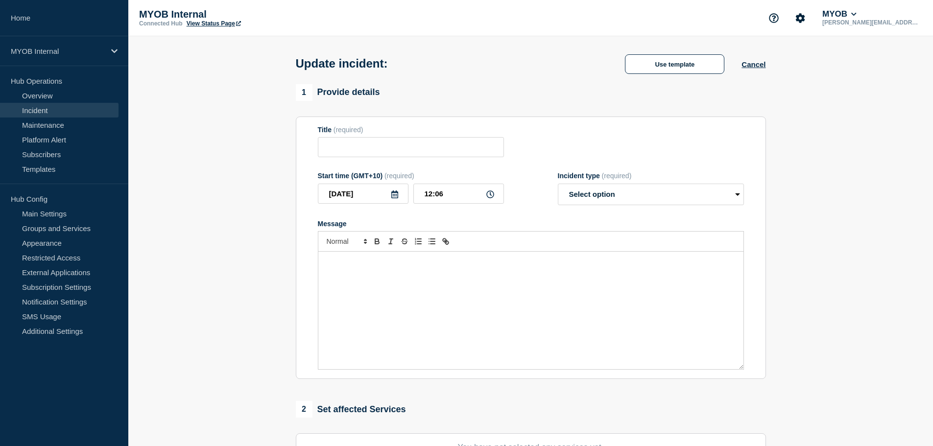
type input "First and final Priority 3 - PayDirect Online - Customers unable to view and do…"
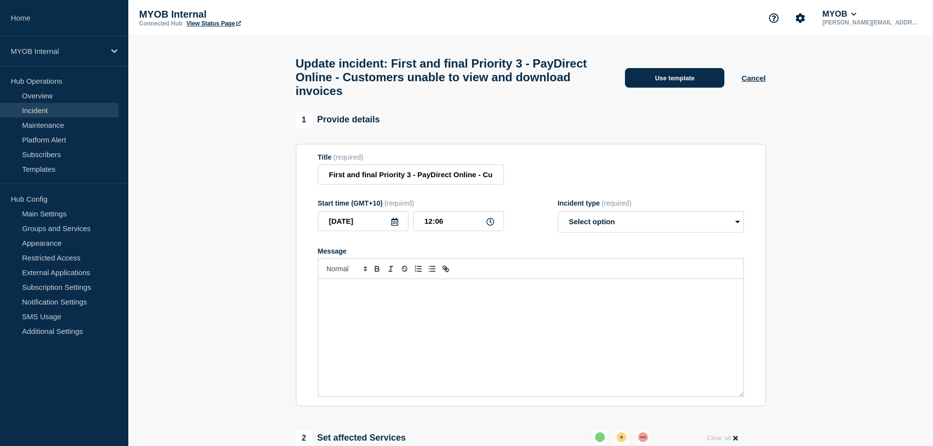
click at [666, 85] on button "Use template" at bounding box center [674, 78] width 99 height 20
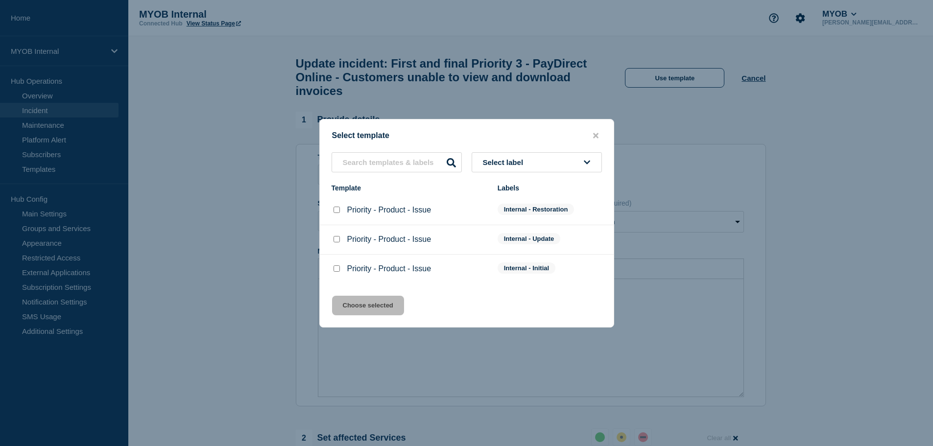
click at [336, 213] on input "Priority - Product - Issue checkbox" at bounding box center [337, 210] width 6 height 6
checkbox input "true"
click at [387, 303] on button "Choose selected" at bounding box center [368, 306] width 72 height 20
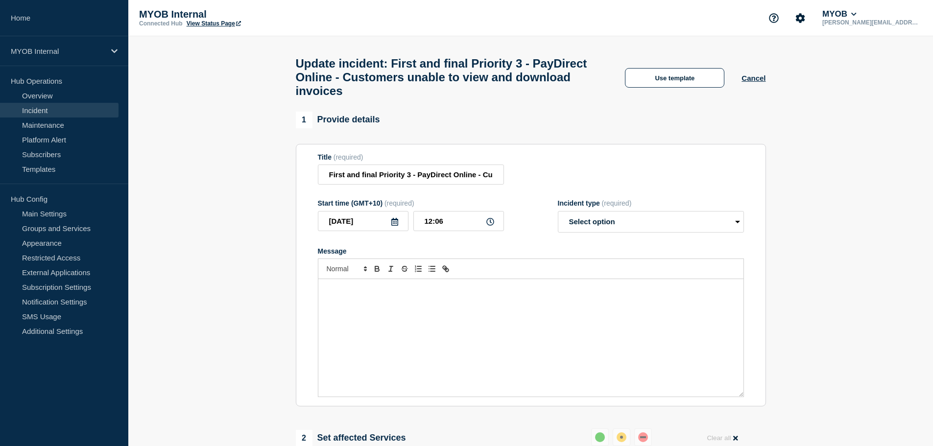
select select "resolved"
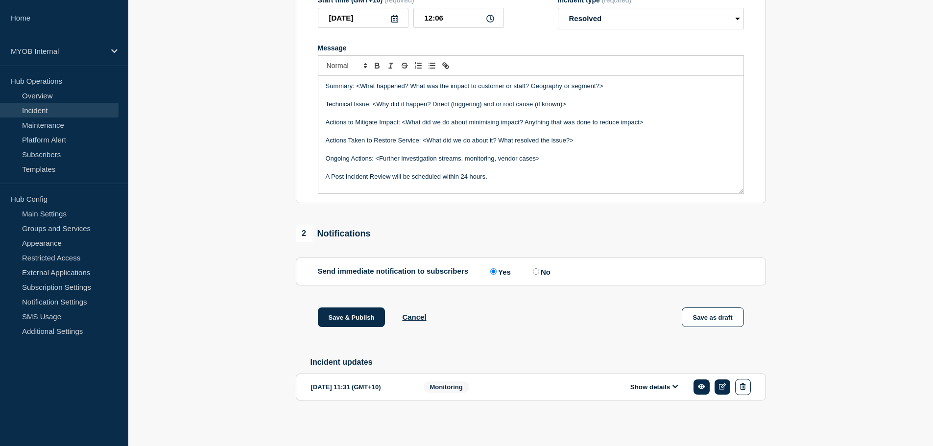
scroll to position [213, 0]
drag, startPoint x: 666, startPoint y: 390, endPoint x: 535, endPoint y: 331, distance: 144.3
click at [666, 390] on button "Show details" at bounding box center [655, 387] width 54 height 8
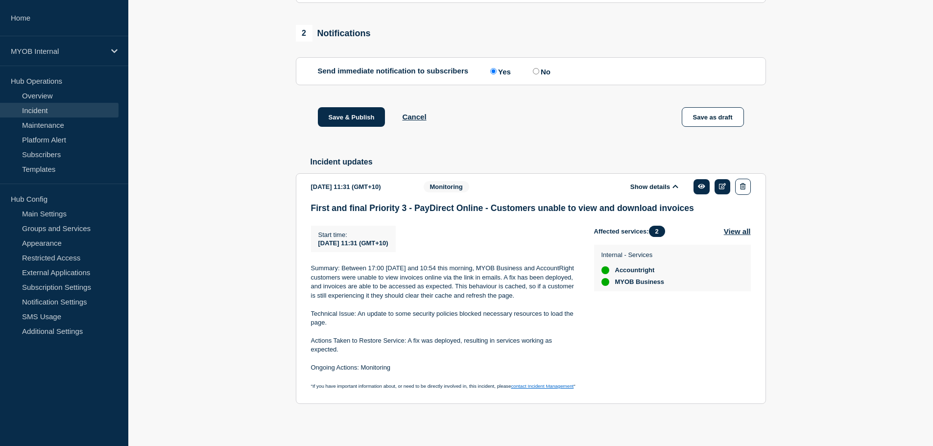
scroll to position [418, 0]
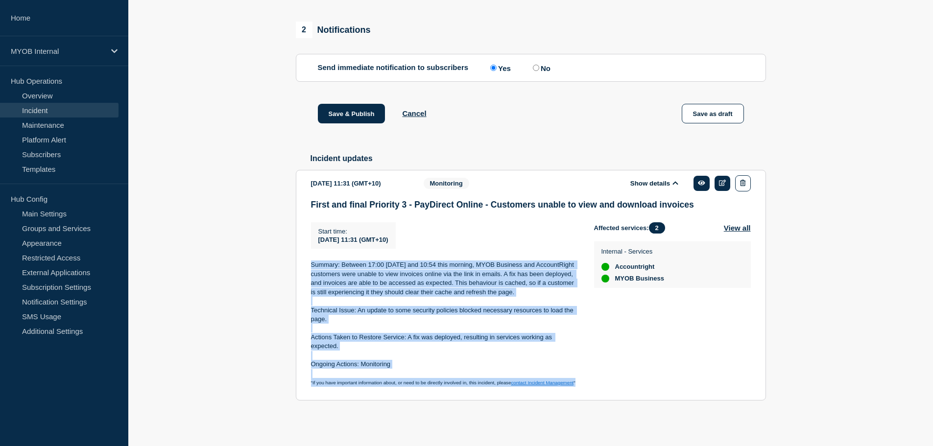
drag, startPoint x: 586, startPoint y: 383, endPoint x: 278, endPoint y: 251, distance: 334.5
click at [278, 251] on section "1 Provide details Title (required) First and final Priority 3 - PayDirect Onlin…" at bounding box center [530, 68] width 805 height 727
copy div "Summary: Between 17:00 [DATE] and 10:54 this morning, MYOB Business and Account…"
click at [411, 350] on p "Actions Taken to Restore Service: A fix was deployed, resulting in services wor…" at bounding box center [445, 342] width 268 height 18
drag, startPoint x: 396, startPoint y: 364, endPoint x: 303, endPoint y: 250, distance: 146.9
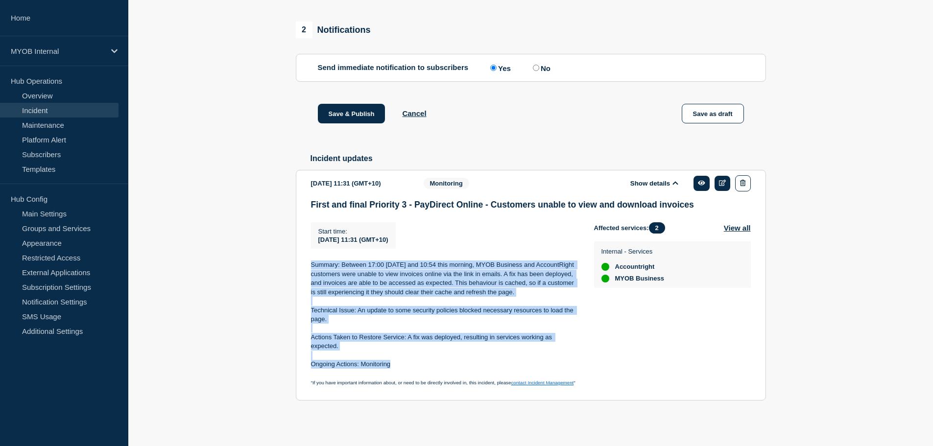
click at [303, 250] on section "[DATE] 11:31 (GMT+10) Show details Monitoring First and final Priority 3 - PayD…" at bounding box center [531, 285] width 470 height 231
copy div "Summary: Between 17:00 [DATE] and 10:54 this morning, MYOB Business and Account…"
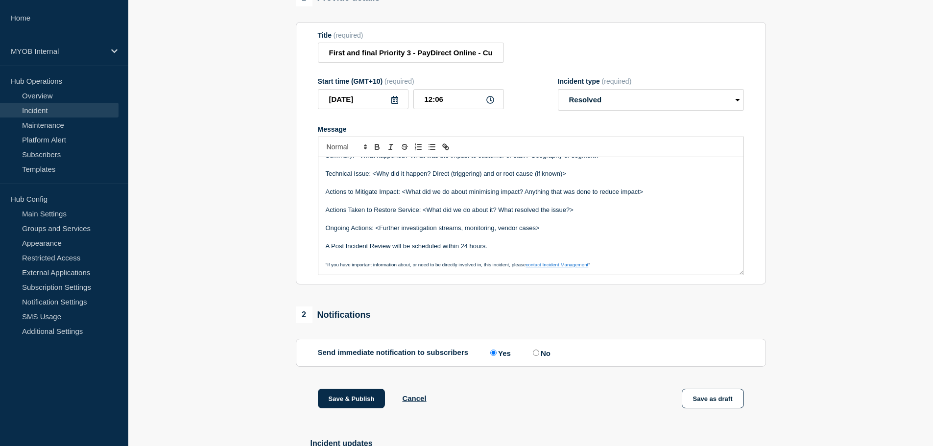
scroll to position [75, 0]
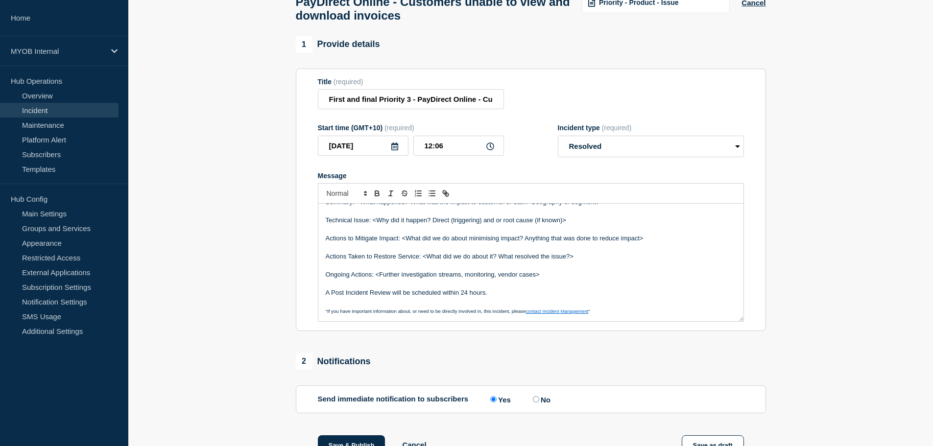
click at [501, 261] on p "Actions Taken to Restore Service: <What did we do about it? What resolved the i…" at bounding box center [531, 256] width 411 height 9
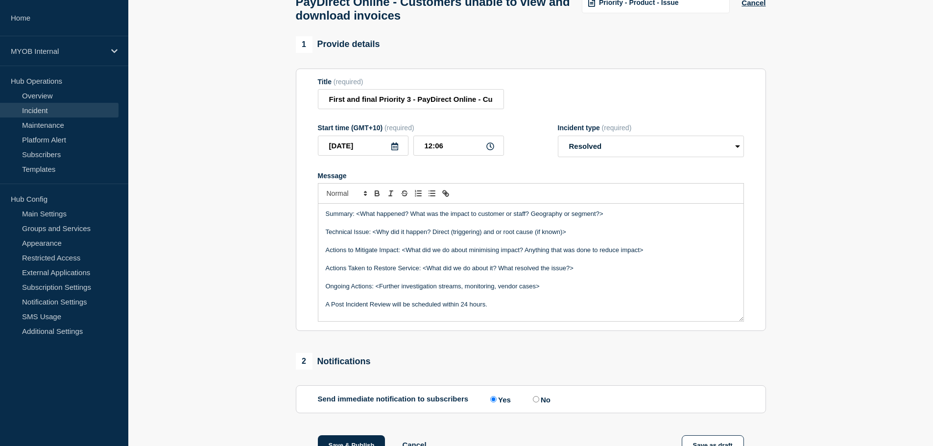
drag, startPoint x: 492, startPoint y: 303, endPoint x: 197, endPoint y: 192, distance: 315.2
click at [197, 192] on section "1 Provide details Title (required) First and final Priority 3 - PayDirect Onlin…" at bounding box center [530, 399] width 805 height 727
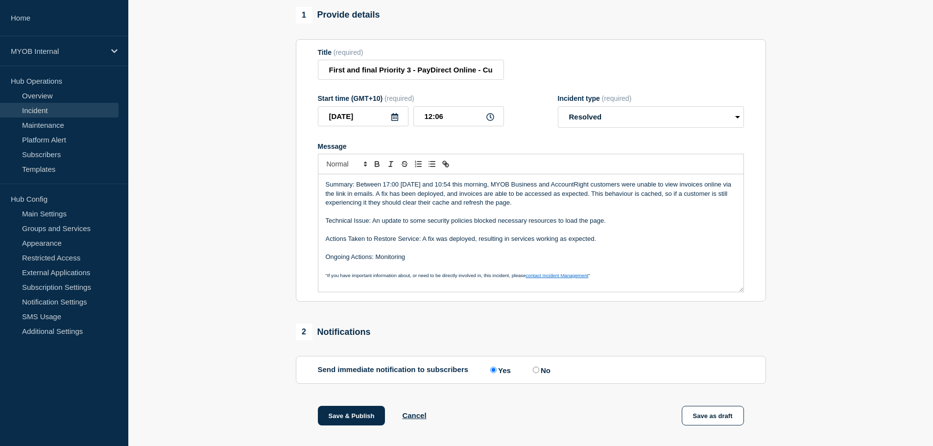
scroll to position [320, 0]
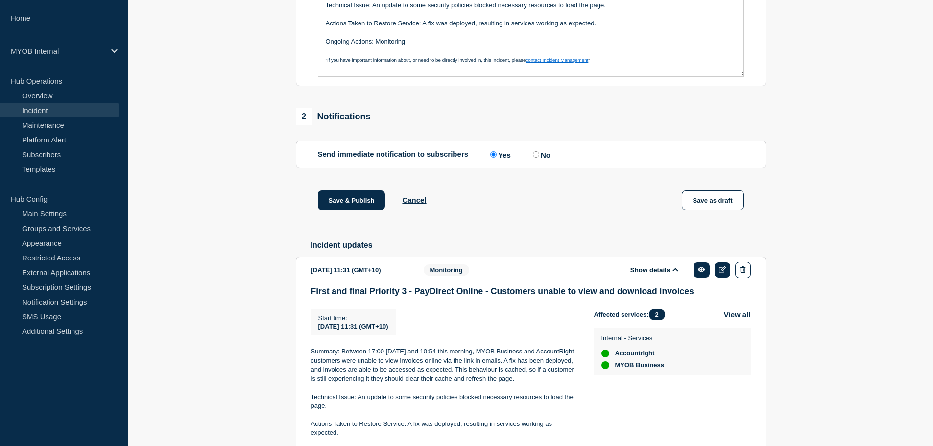
click at [538, 158] on input "No" at bounding box center [536, 154] width 6 height 6
radio input "true"
radio input "false"
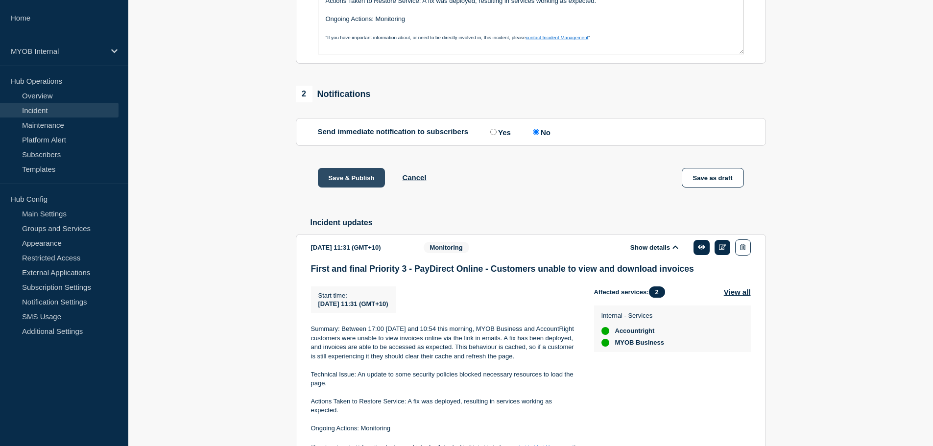
click at [336, 185] on button "Save & Publish" at bounding box center [352, 178] width 68 height 20
